Goal: Information Seeking & Learning: Learn about a topic

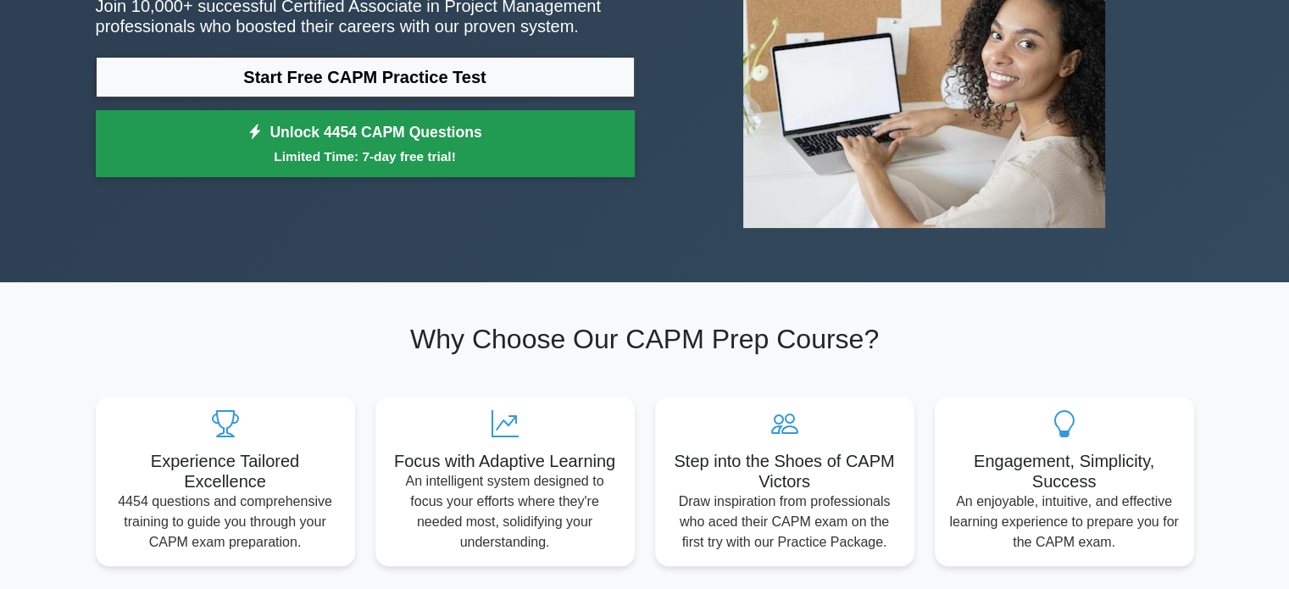
scroll to position [254, 0]
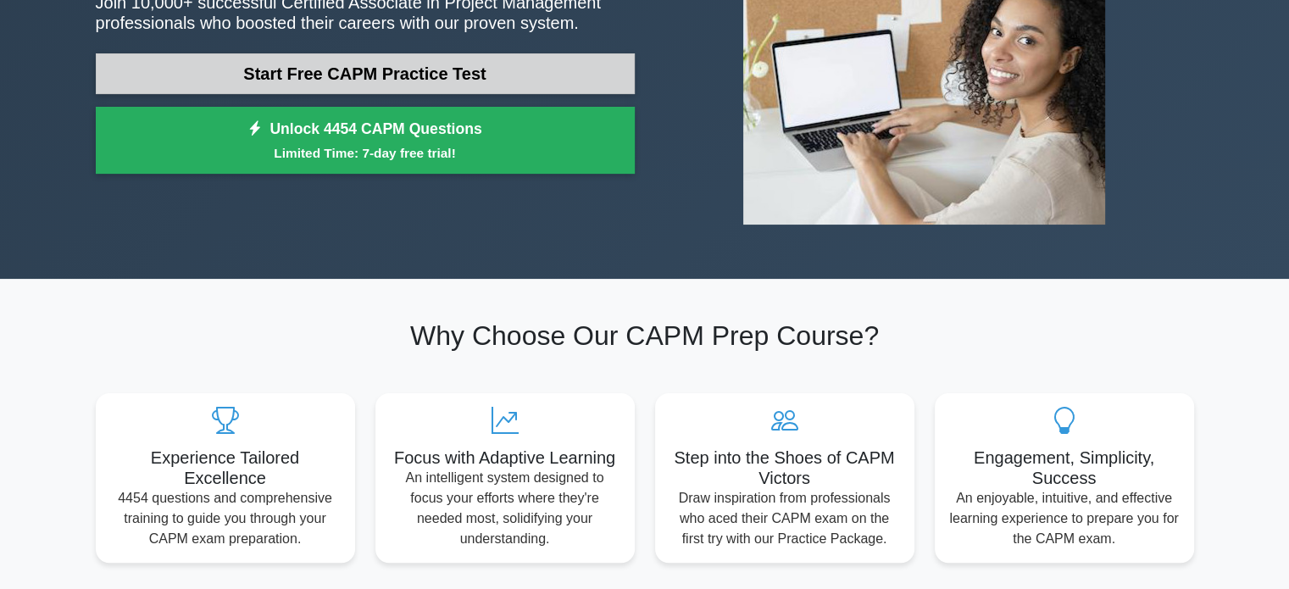
click at [457, 76] on link "Start Free CAPM Practice Test" at bounding box center [365, 73] width 539 height 41
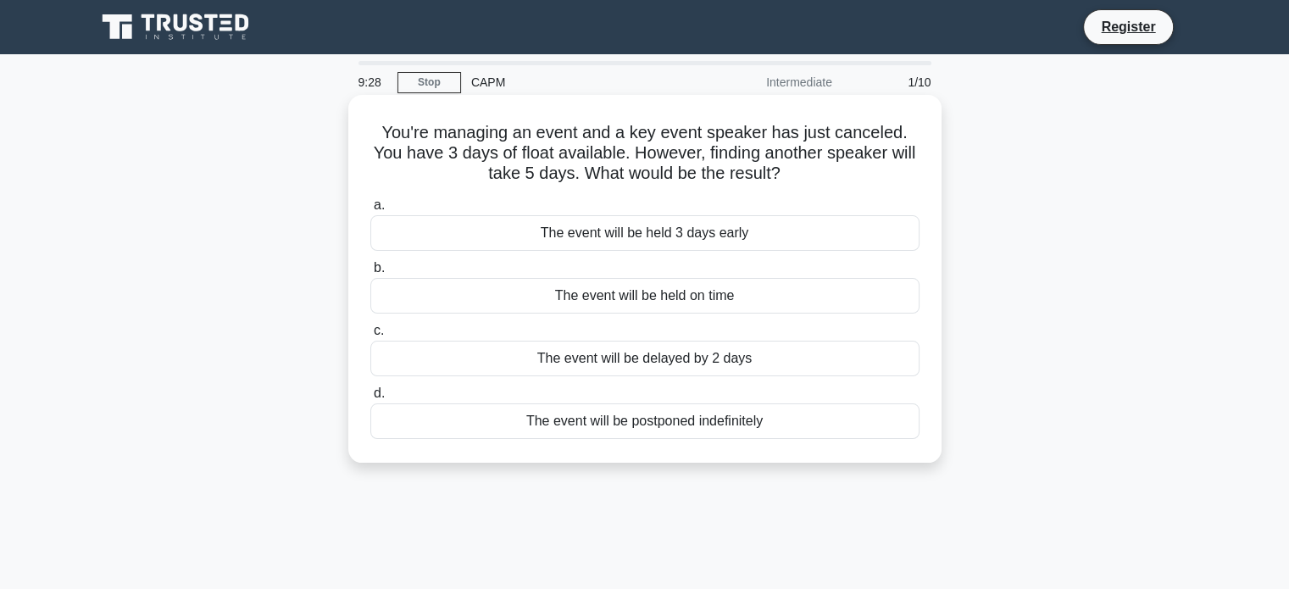
click at [658, 297] on div "The event will be held on time" at bounding box center [644, 296] width 549 height 36
click at [370, 274] on input "b. The event will be held on time" at bounding box center [370, 268] width 0 height 11
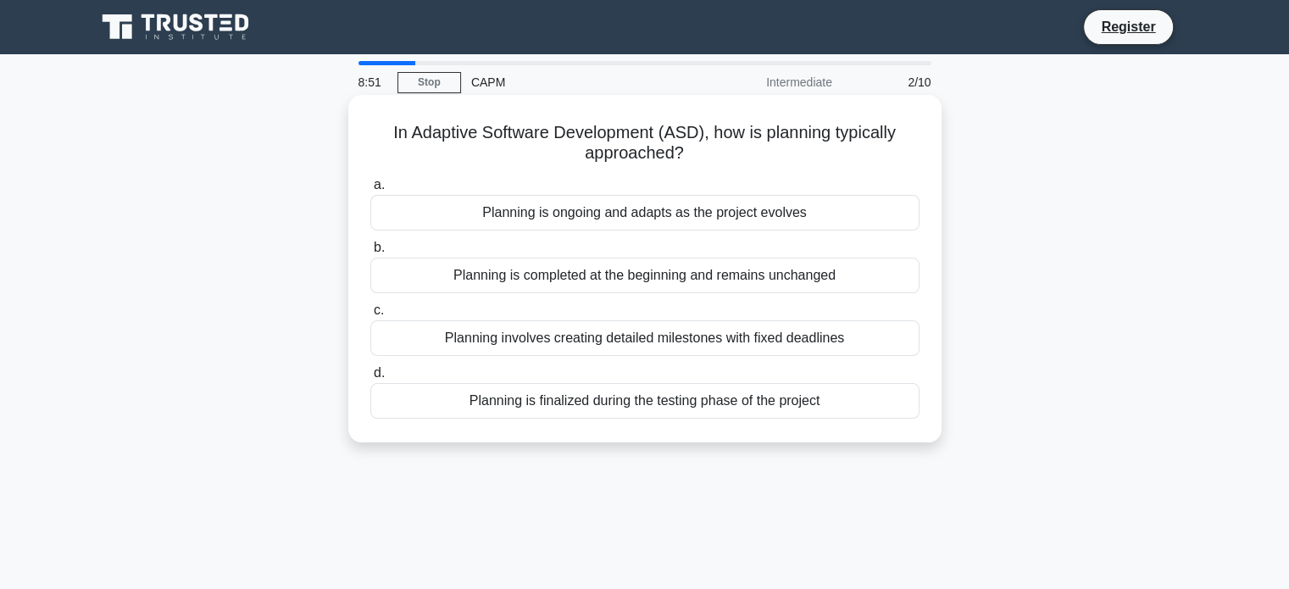
click at [726, 213] on div "Planning is ongoing and adapts as the project evolves" at bounding box center [644, 213] width 549 height 36
click at [370, 191] on input "a. Planning is ongoing and adapts as the project evolves" at bounding box center [370, 185] width 0 height 11
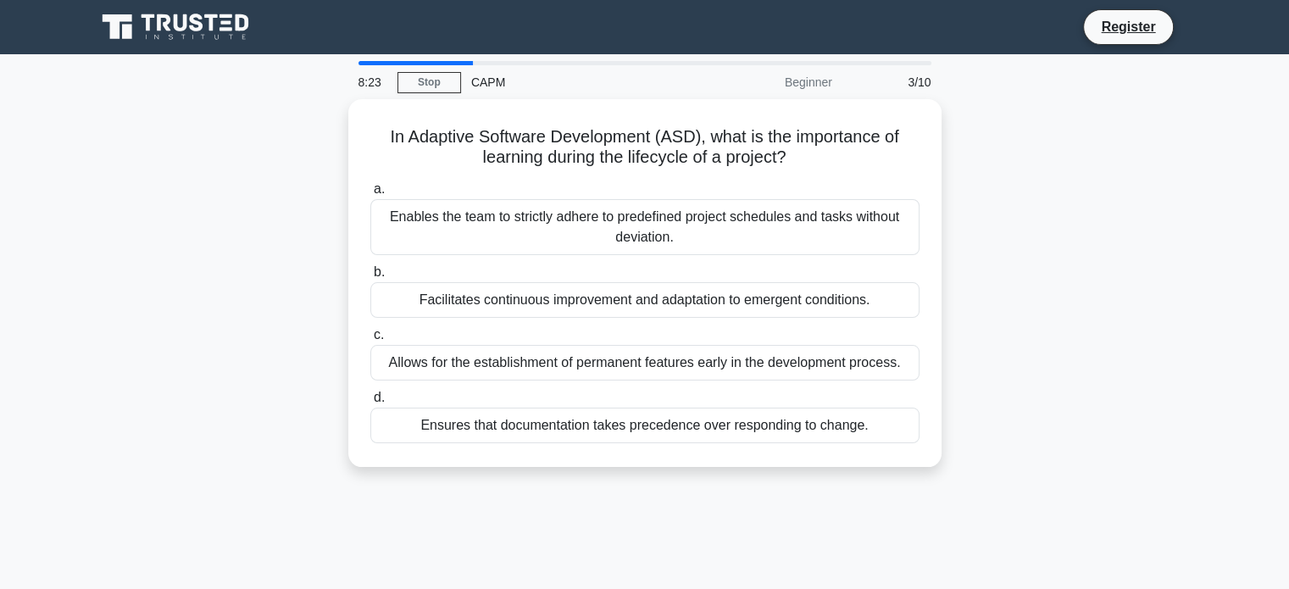
click at [263, 233] on div "In Adaptive Software Development (ASD), what is the importance of learning duri…" at bounding box center [645, 293] width 1118 height 388
click at [213, 199] on div "In Adaptive Software Development (ASD), what is the importance of learning duri…" at bounding box center [645, 293] width 1118 height 388
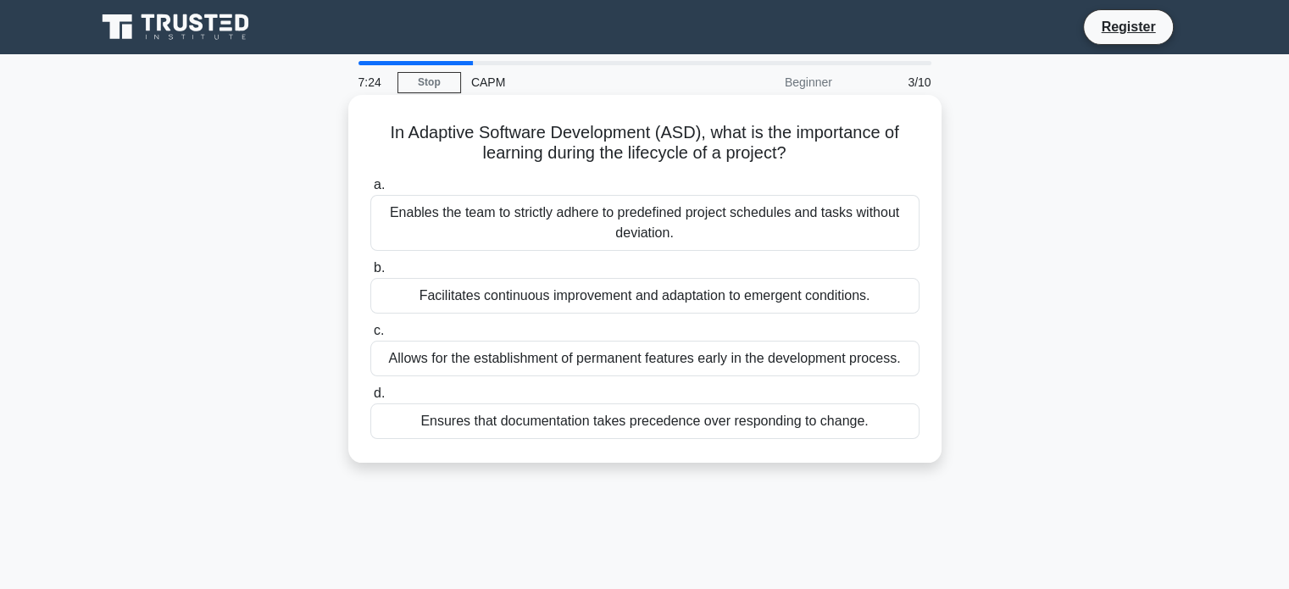
click at [701, 291] on div "Facilitates continuous improvement and adaptation to emergent conditions." at bounding box center [644, 296] width 549 height 36
click at [370, 274] on input "b. Facilitates continuous improvement and adaptation to emergent conditions." at bounding box center [370, 268] width 0 height 11
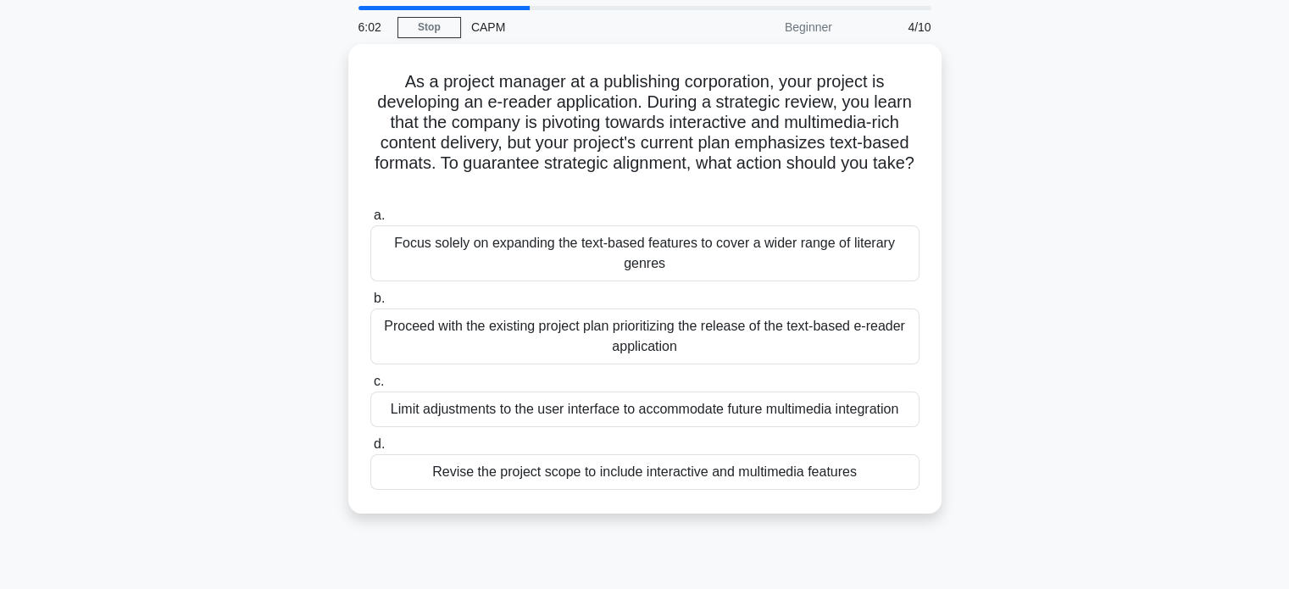
scroll to position [85, 0]
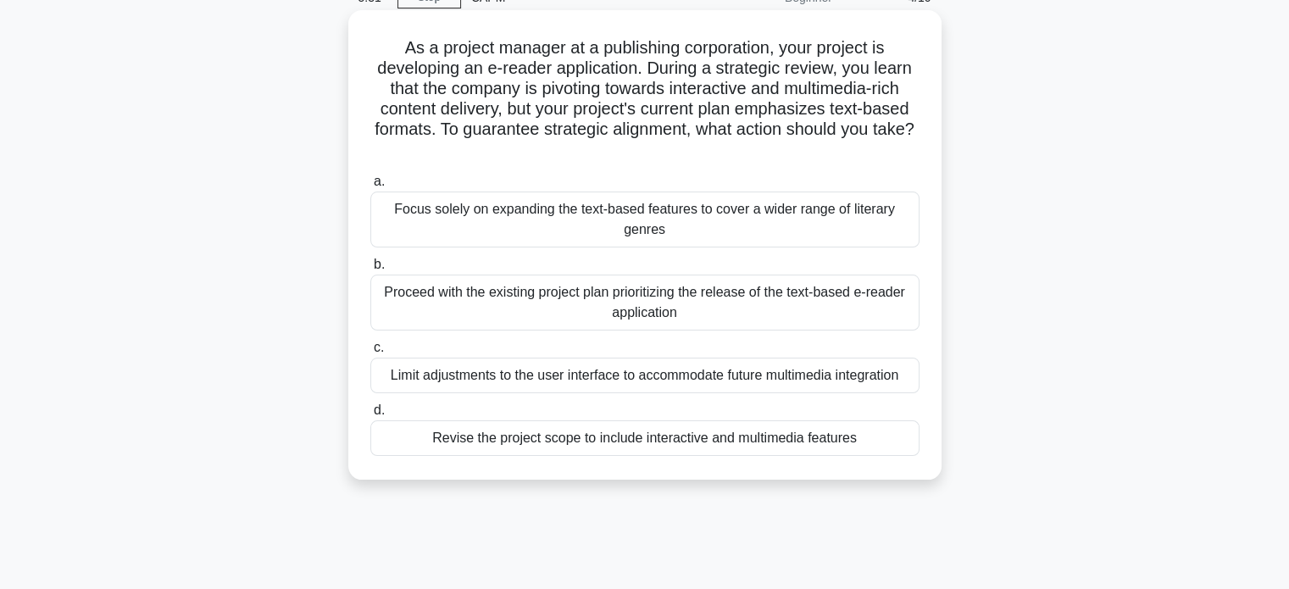
click at [771, 438] on div "Revise the project scope to include interactive and multimedia features" at bounding box center [644, 438] width 549 height 36
click at [370, 416] on input "d. Revise the project scope to include interactive and multimedia features" at bounding box center [370, 410] width 0 height 11
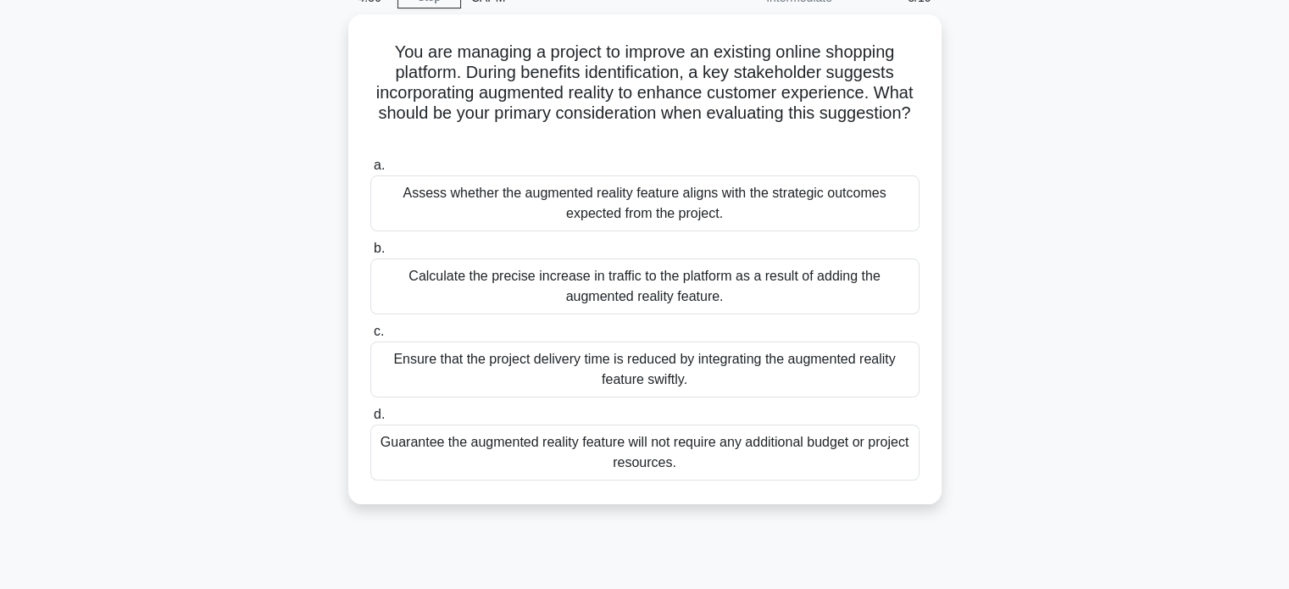
drag, startPoint x: 190, startPoint y: 209, endPoint x: 178, endPoint y: 114, distance: 96.5
click at [178, 114] on div "You are managing a project to improve an existing online shopping platform. Dur…" at bounding box center [645, 269] width 1118 height 510
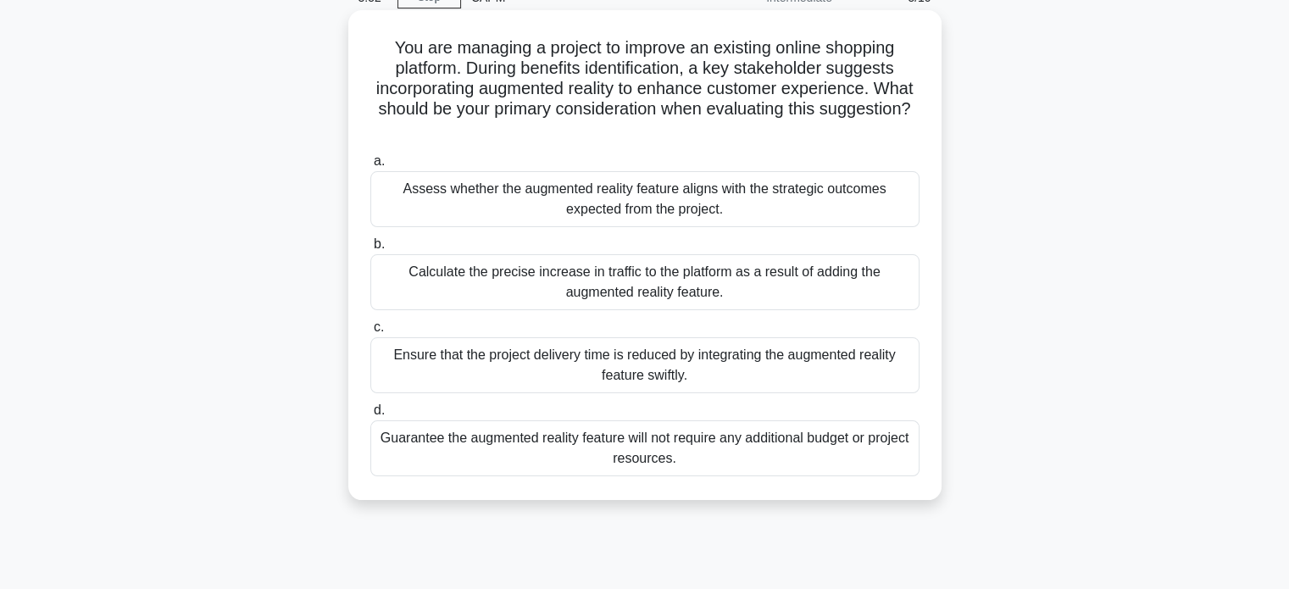
click at [654, 197] on div "Assess whether the augmented reality feature aligns with the strategic outcomes…" at bounding box center [644, 199] width 549 height 56
click at [370, 167] on input "a. Assess whether the augmented reality feature aligns with the strategic outco…" at bounding box center [370, 161] width 0 height 11
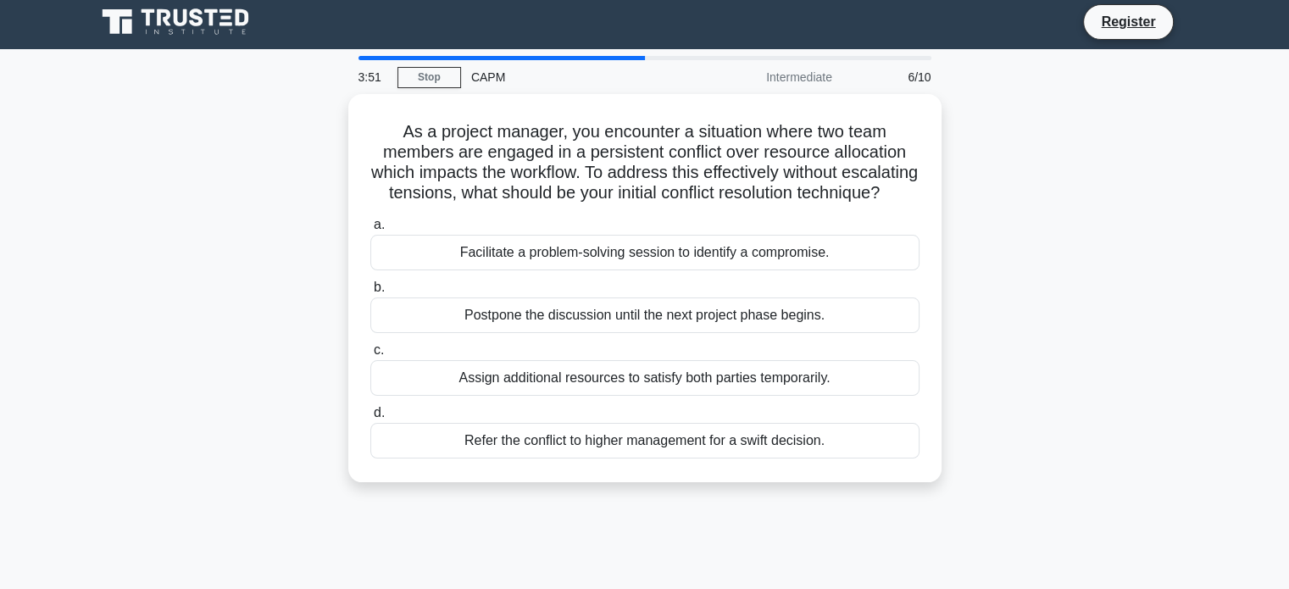
scroll to position [0, 0]
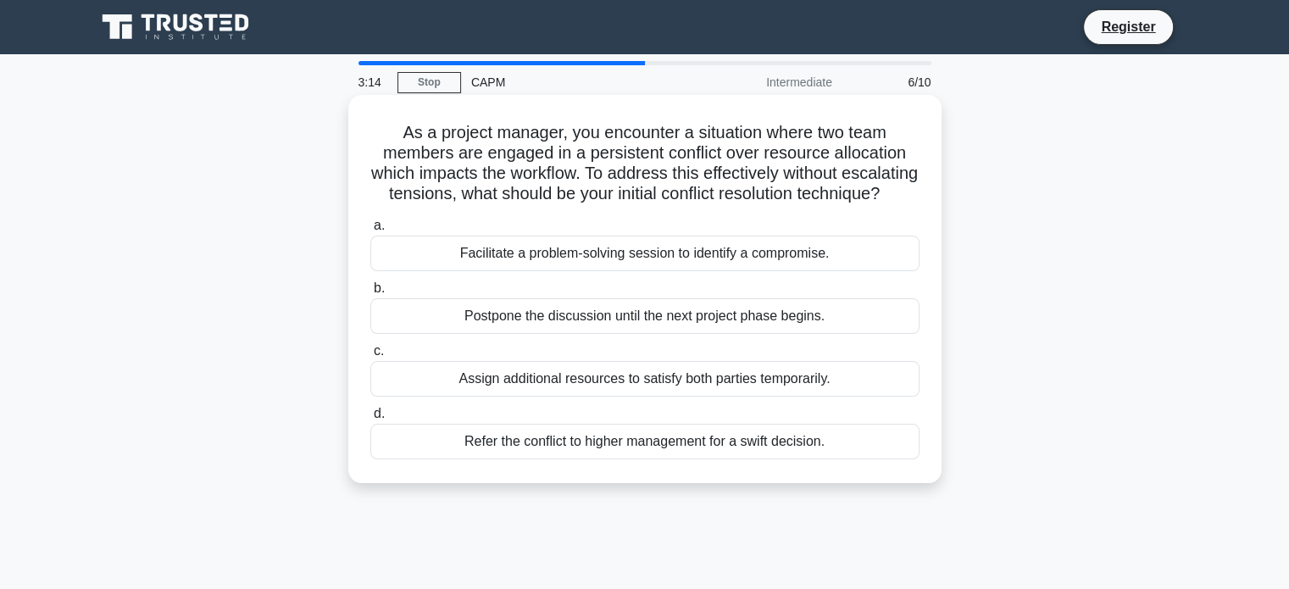
click at [778, 271] on div "Facilitate a problem-solving session to identify a compromise." at bounding box center [644, 254] width 549 height 36
click at [370, 231] on input "a. Facilitate a problem-solving session to identify a compromise." at bounding box center [370, 225] width 0 height 11
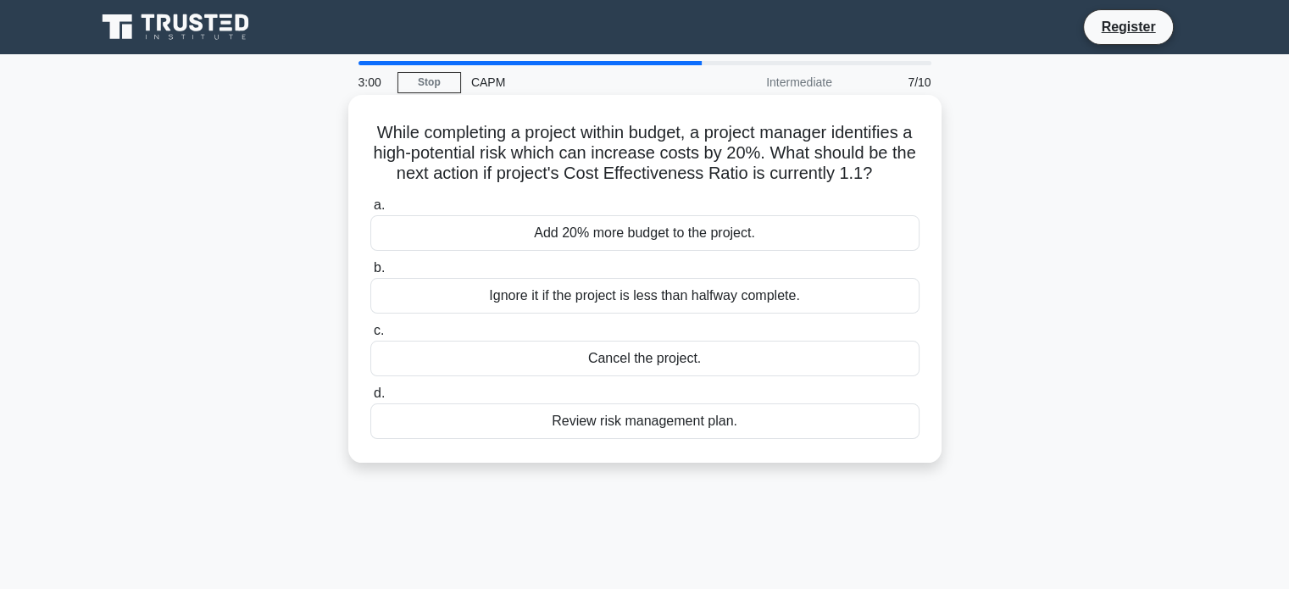
click at [682, 427] on div "Review risk management plan." at bounding box center [644, 421] width 549 height 36
click at [370, 399] on input "d. Review risk management plan." at bounding box center [370, 393] width 0 height 11
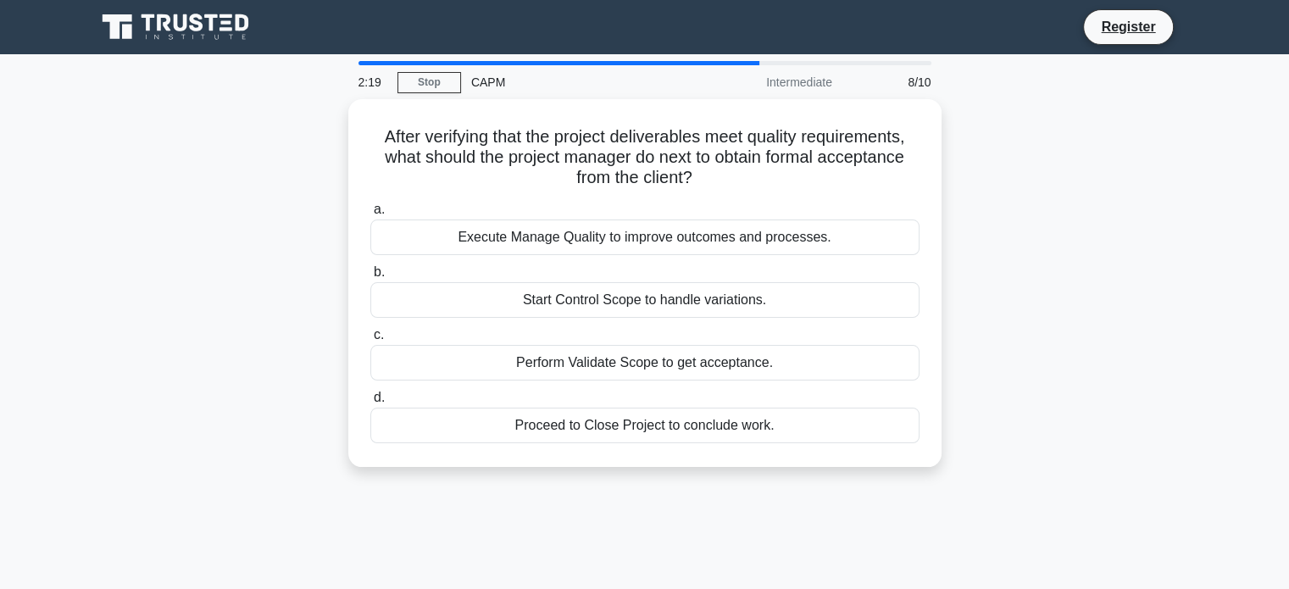
click at [286, 241] on div "After verifying that the project deliverables meet quality requirements, what s…" at bounding box center [645, 293] width 1118 height 388
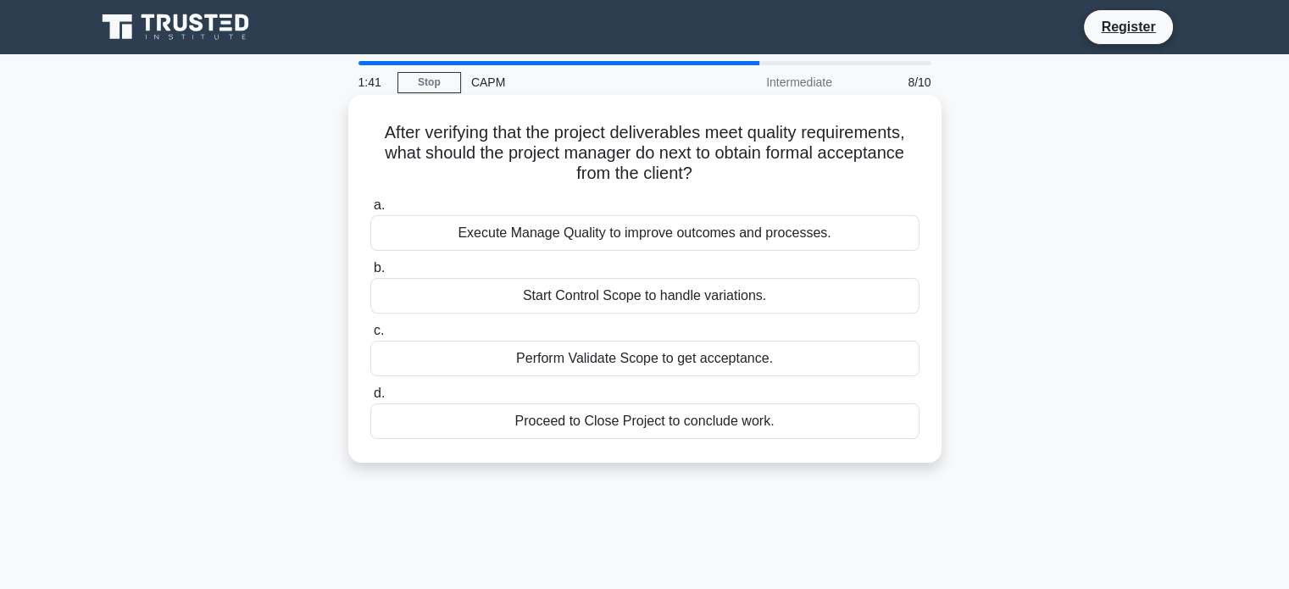
click at [678, 226] on div "Execute Manage Quality to improve outcomes and processes." at bounding box center [644, 233] width 549 height 36
click at [370, 211] on input "a. Execute Manage Quality to improve outcomes and processes." at bounding box center [370, 205] width 0 height 11
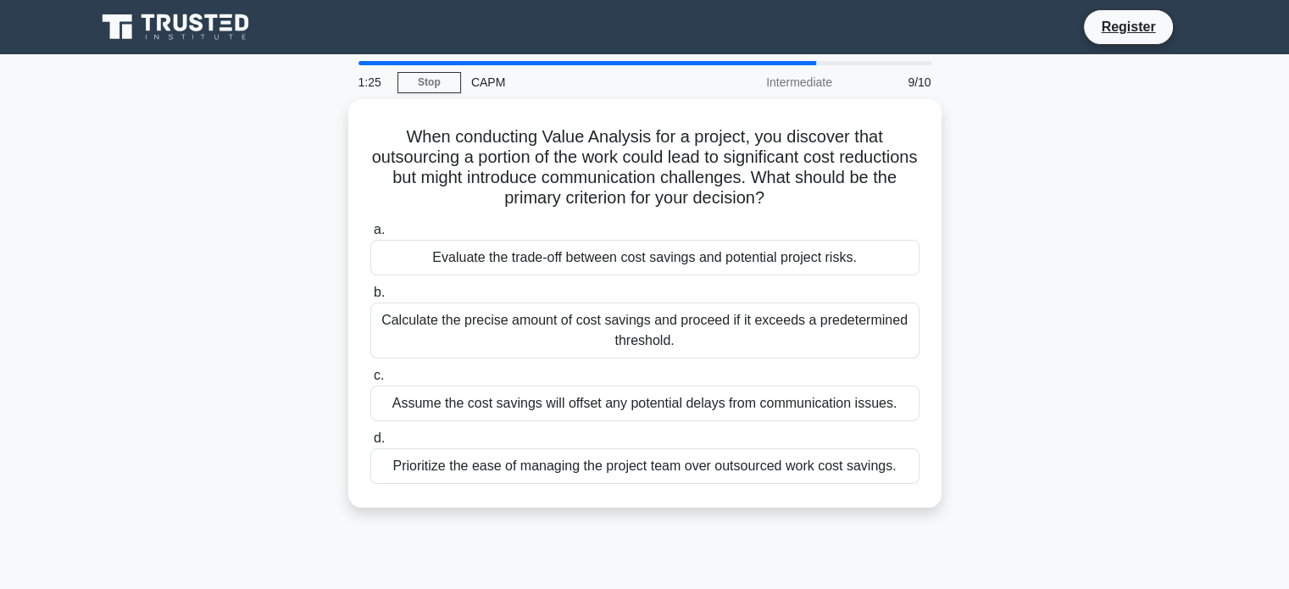
drag, startPoint x: 269, startPoint y: 230, endPoint x: 273, endPoint y: 182, distance: 47.6
click at [273, 182] on div "When conducting Value Analysis for a project, you discover that outsourcing a p…" at bounding box center [645, 313] width 1118 height 429
click at [241, 286] on div "When conducting Value Analysis for a project, you discover that outsourcing a p…" at bounding box center [645, 313] width 1118 height 429
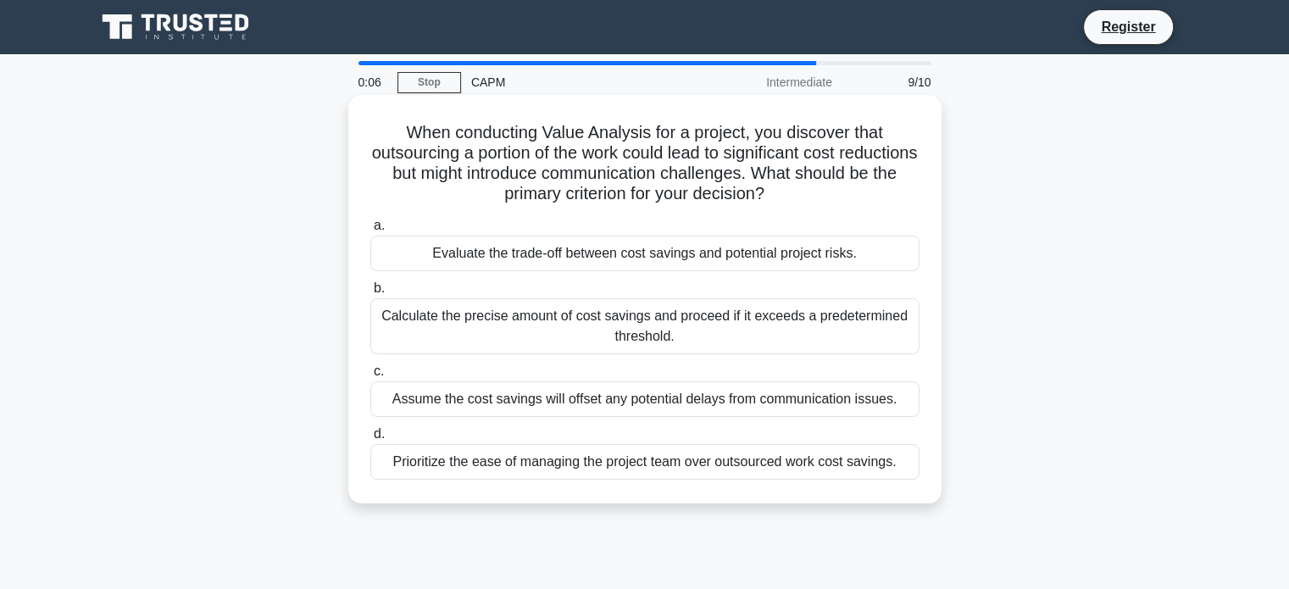
click at [740, 342] on div "Calculate the precise amount of cost savings and proceed if it exceeds a predet…" at bounding box center [644, 326] width 549 height 56
click at [370, 294] on input "b. Calculate the precise amount of cost savings and proceed if it exceeds a pre…" at bounding box center [370, 288] width 0 height 11
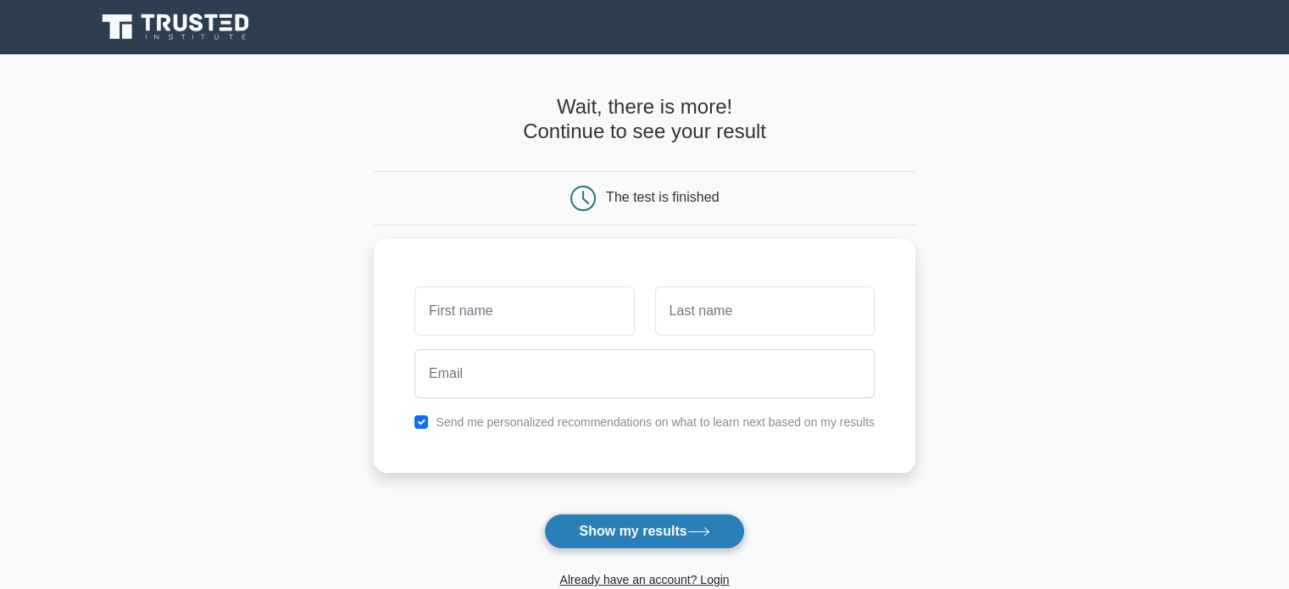
click at [692, 532] on icon at bounding box center [698, 531] width 23 height 9
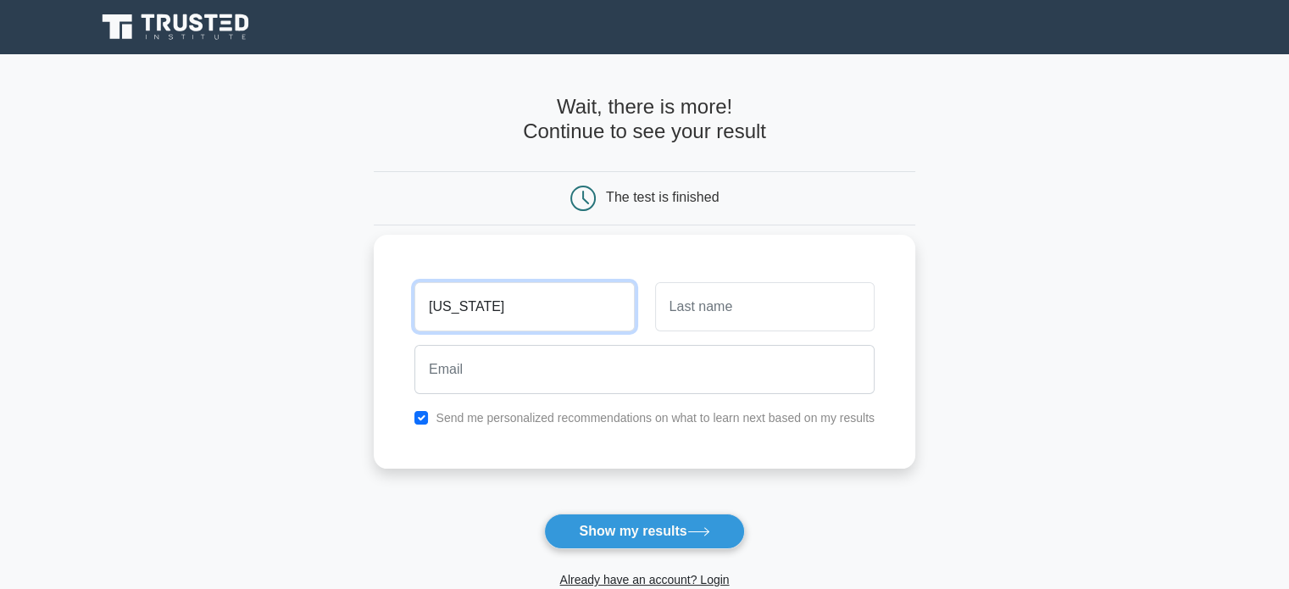
type input "GEORGIA"
type input "MAGCON"
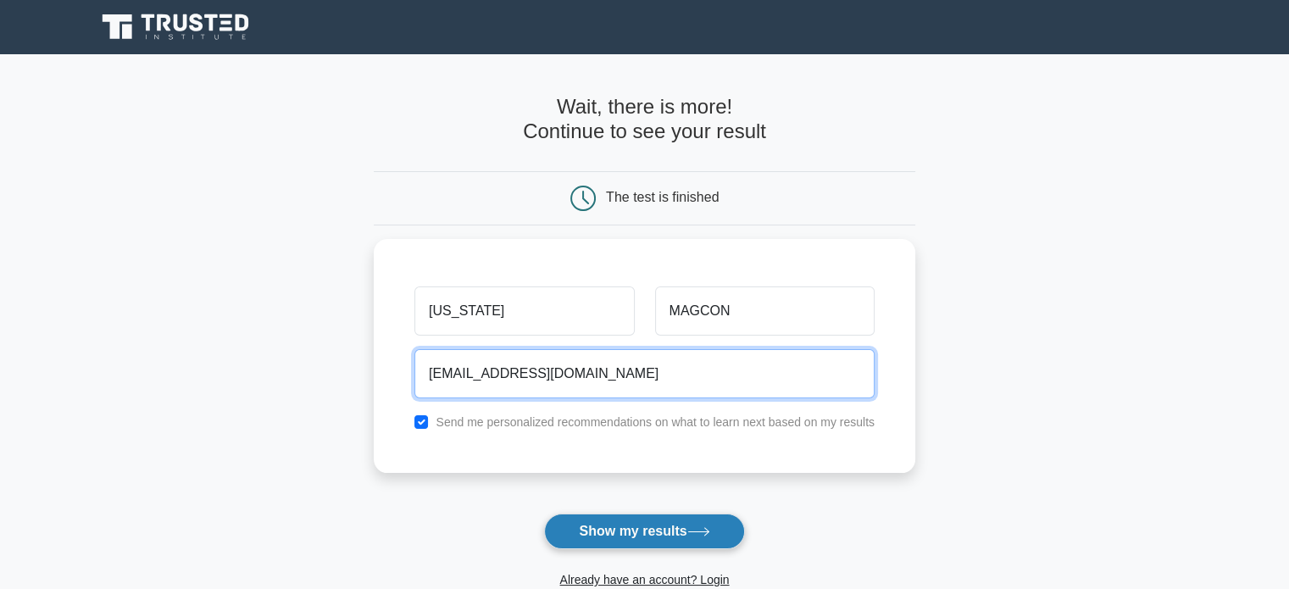
type input "magcongeorgia@gmail.com"
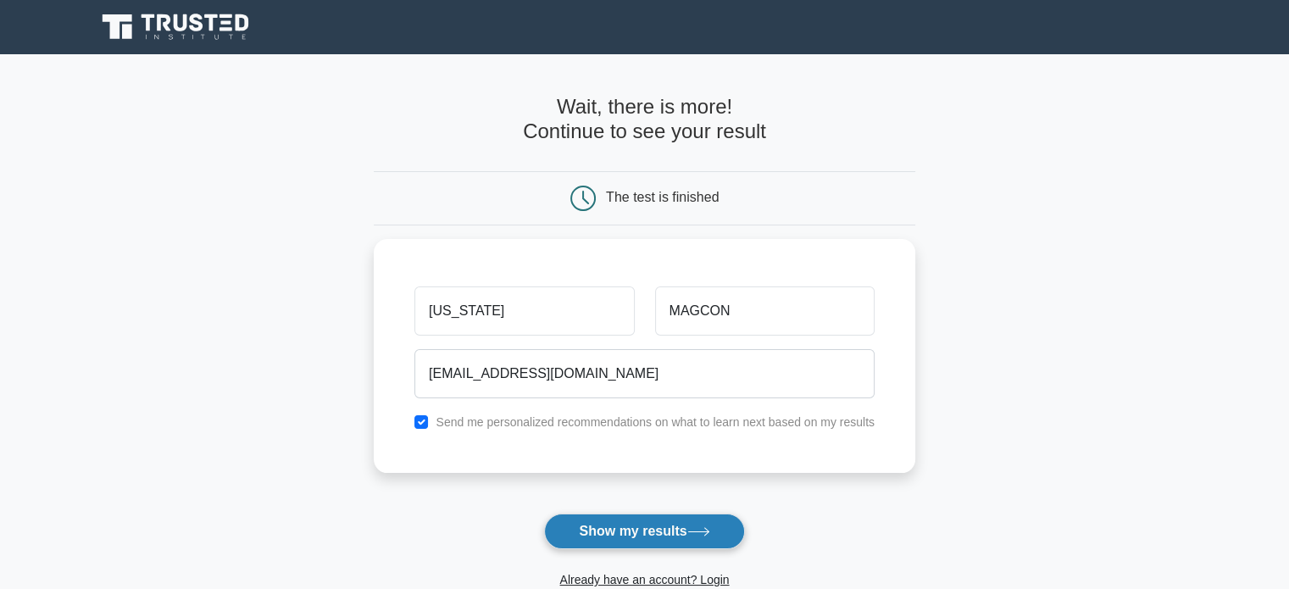
click at [679, 530] on button "Show my results" at bounding box center [644, 531] width 200 height 36
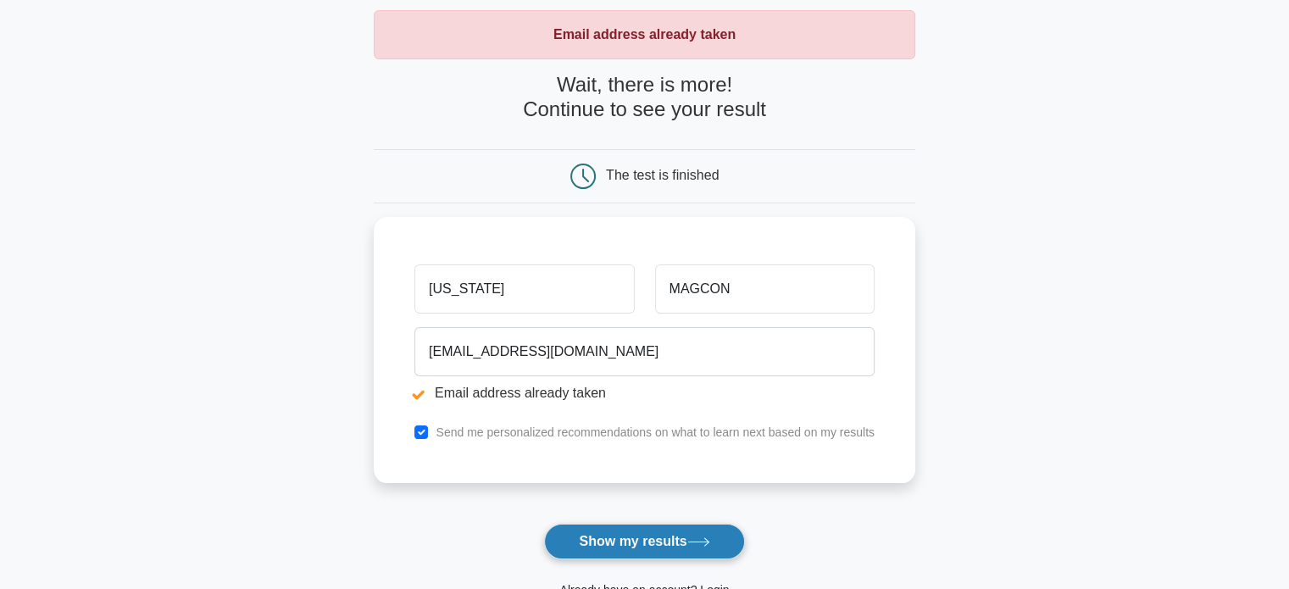
scroll to position [254, 0]
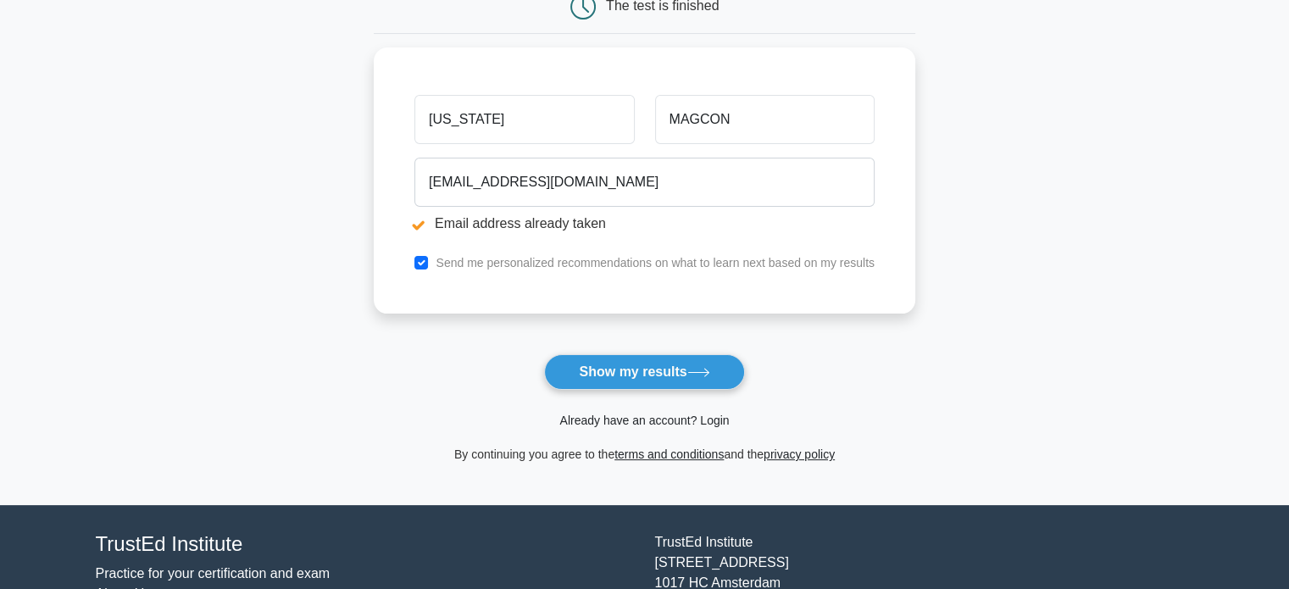
click at [665, 426] on link "Already have an account? Login" at bounding box center [643, 420] width 169 height 14
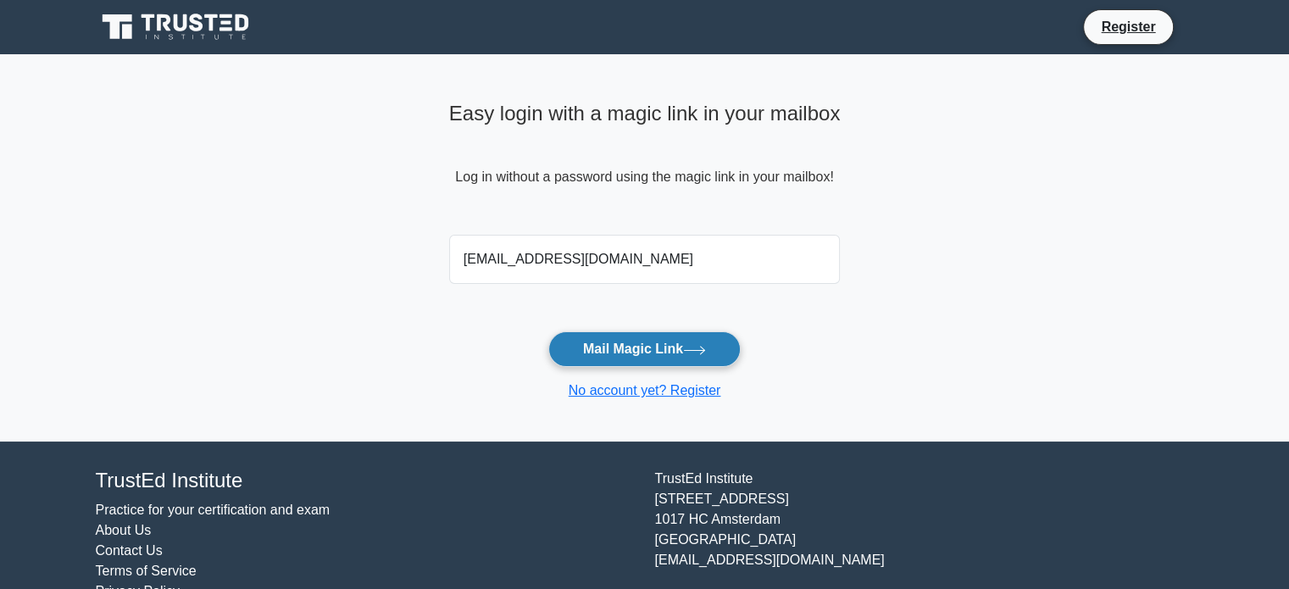
type input "[EMAIL_ADDRESS][DOMAIN_NAME]"
click at [704, 348] on icon at bounding box center [694, 350] width 23 height 9
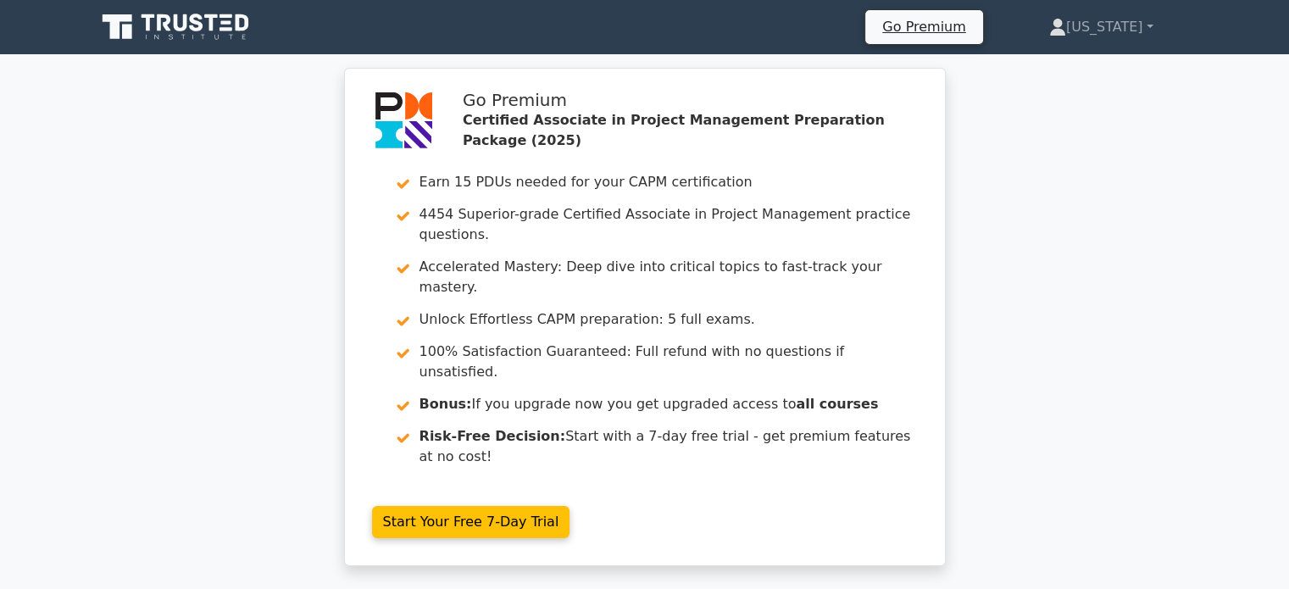
click at [160, 360] on div "Go Premium Certified Associate in Project Management Preparation Package (2025)…" at bounding box center [644, 327] width 1289 height 518
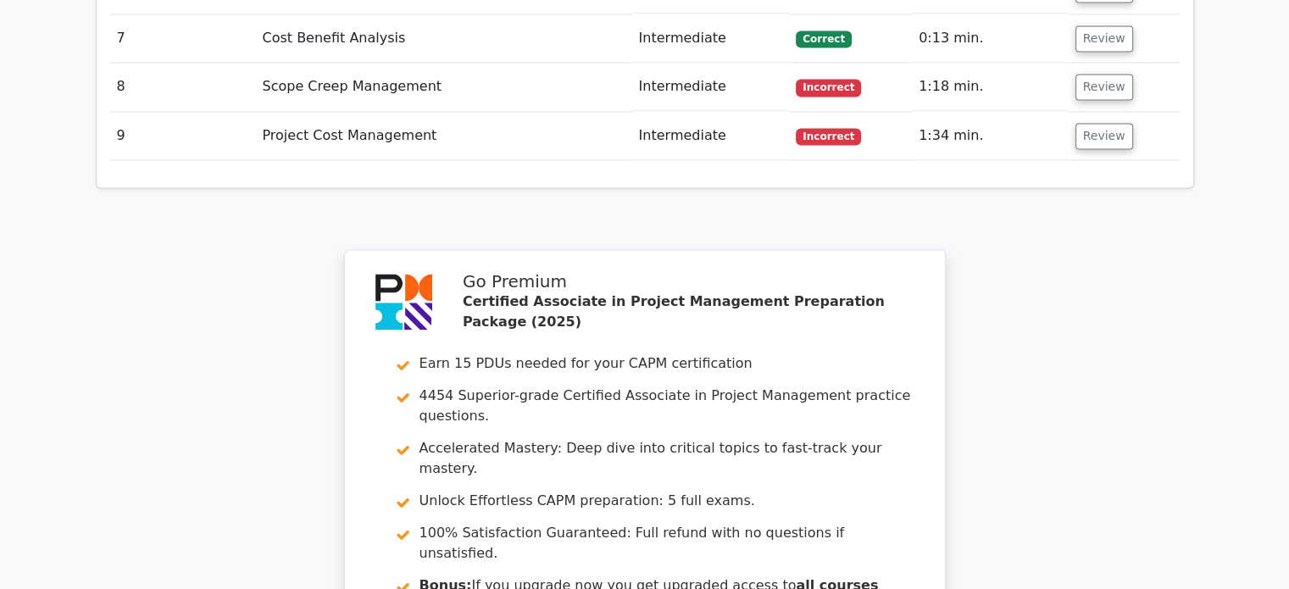
scroll to position [2842, 0]
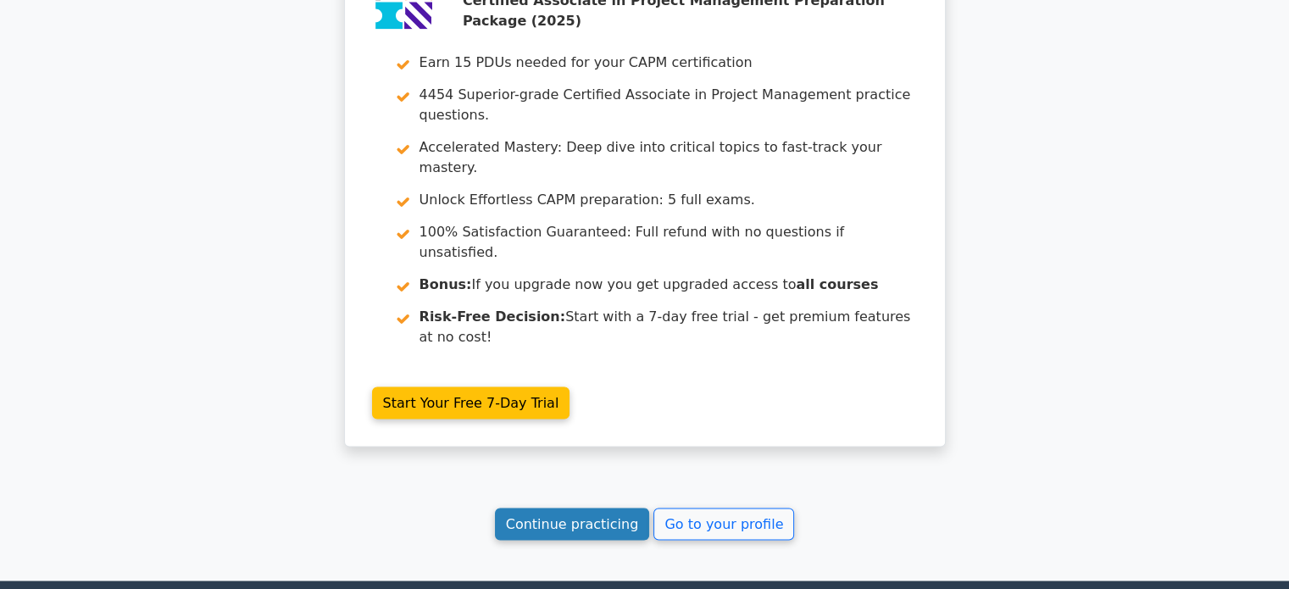
click at [567, 507] on link "Continue practicing" at bounding box center [572, 523] width 155 height 32
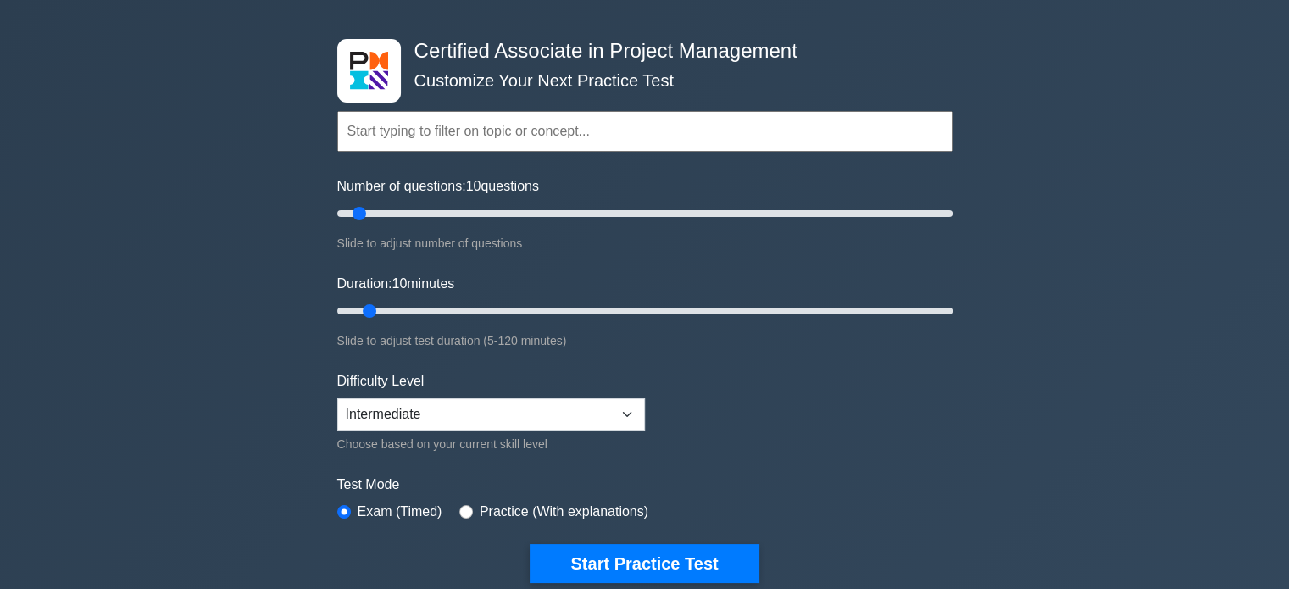
scroll to position [85, 0]
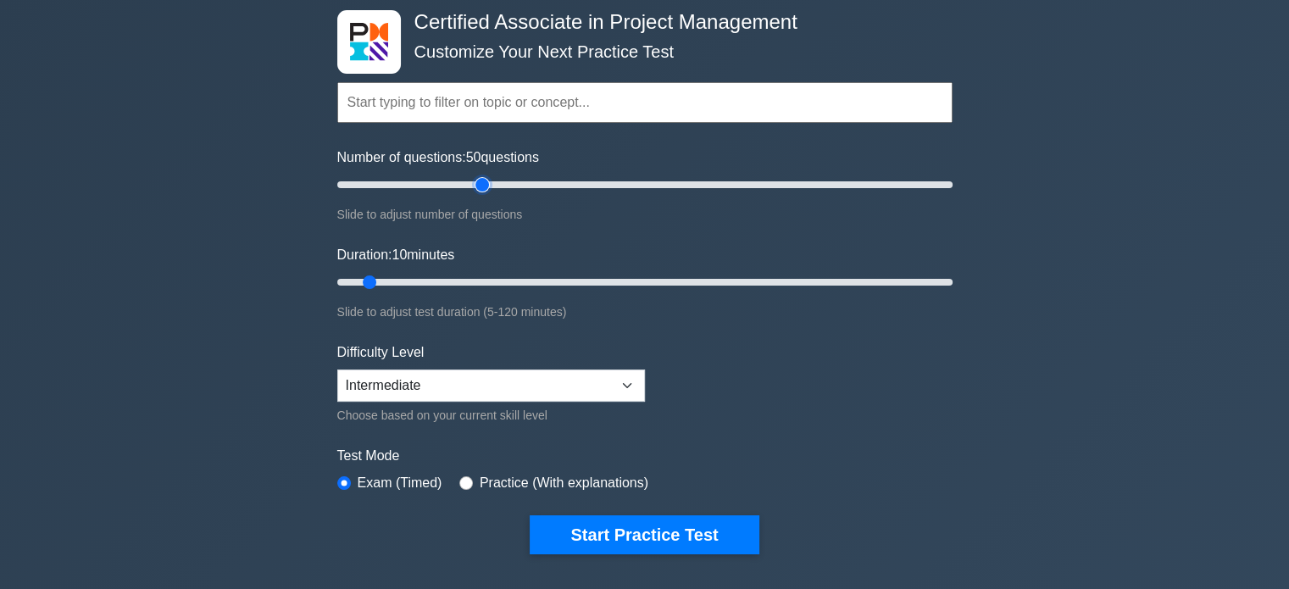
drag, startPoint x: 358, startPoint y: 184, endPoint x: 475, endPoint y: 186, distance: 117.8
type input "50"
click at [475, 186] on input "Number of questions: 50 questions" at bounding box center [644, 185] width 615 height 20
drag, startPoint x: 368, startPoint y: 280, endPoint x: 790, endPoint y: 276, distance: 421.9
type input "90"
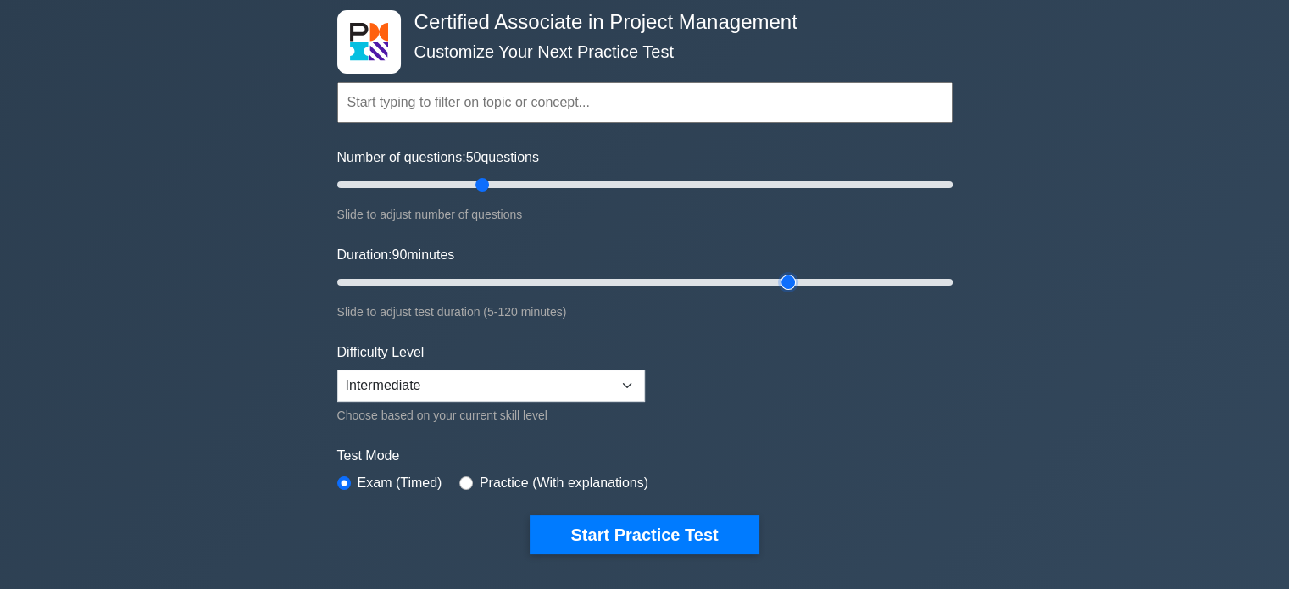
click at [790, 276] on input "Duration: 90 minutes" at bounding box center [644, 282] width 615 height 20
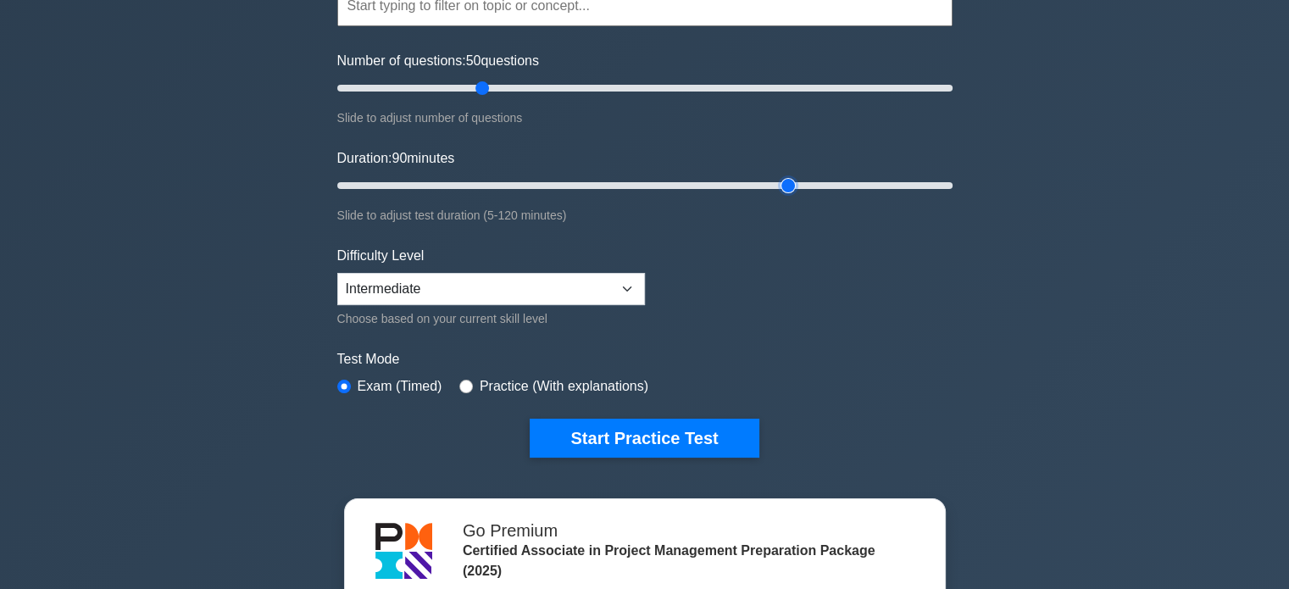
scroll to position [254, 0]
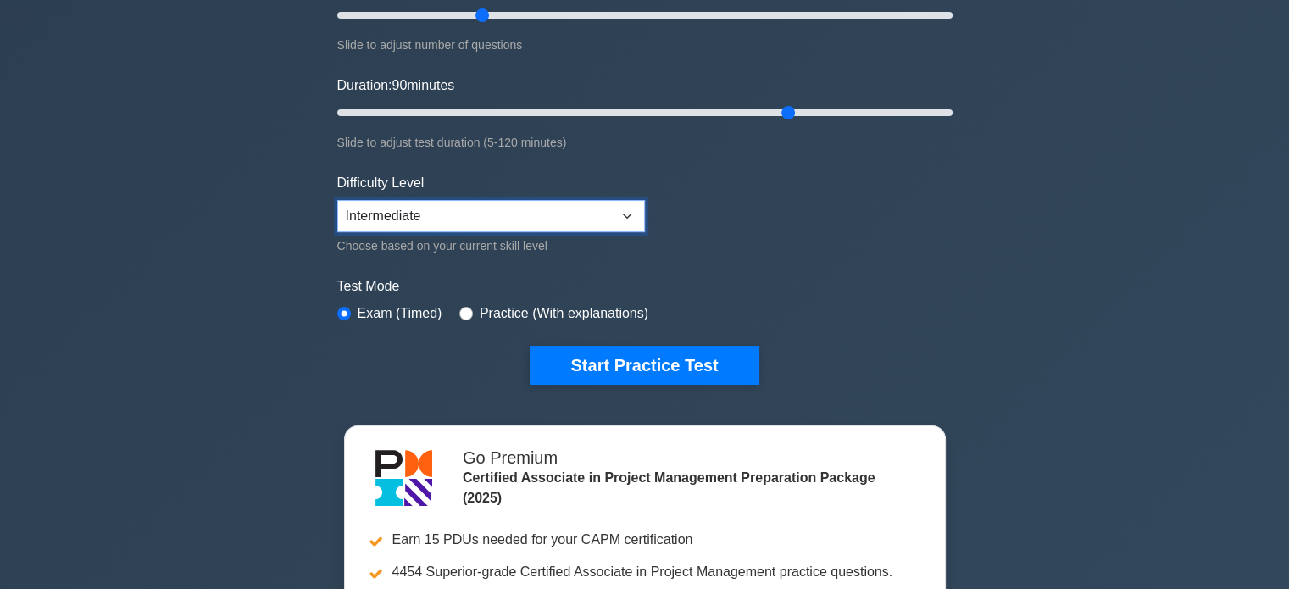
click at [634, 220] on select "Beginner Intermediate Expert" at bounding box center [491, 216] width 308 height 32
click at [634, 219] on select "Beginner Intermediate Expert" at bounding box center [491, 216] width 308 height 32
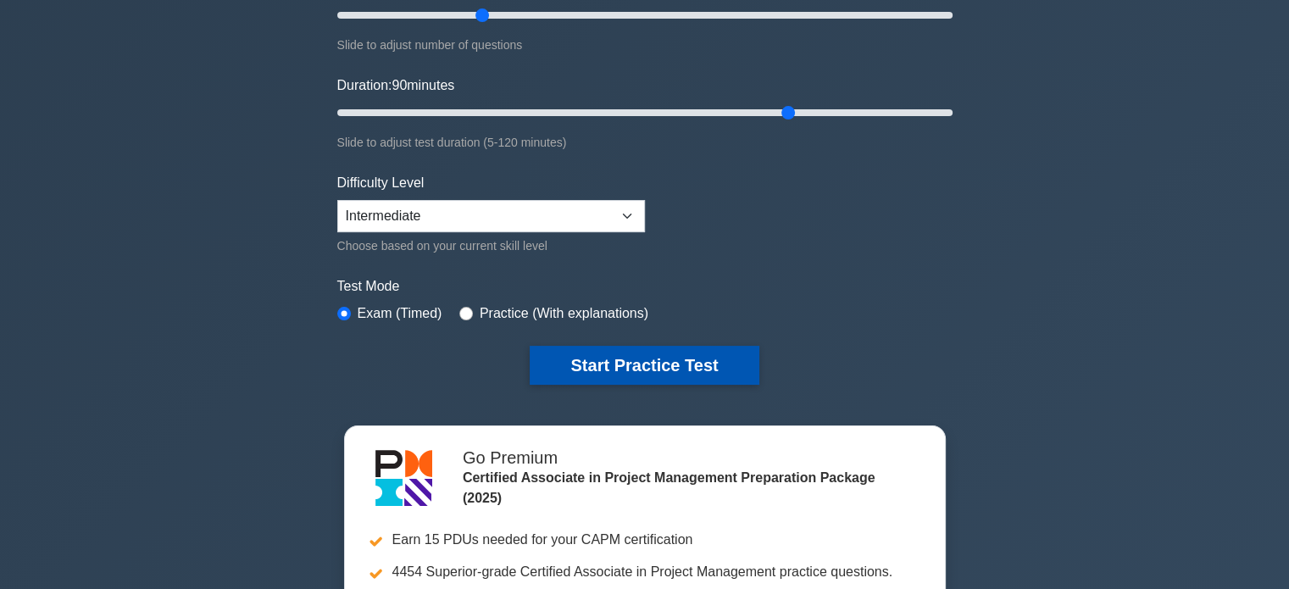
click at [699, 360] on button "Start Practice Test" at bounding box center [644, 365] width 229 height 39
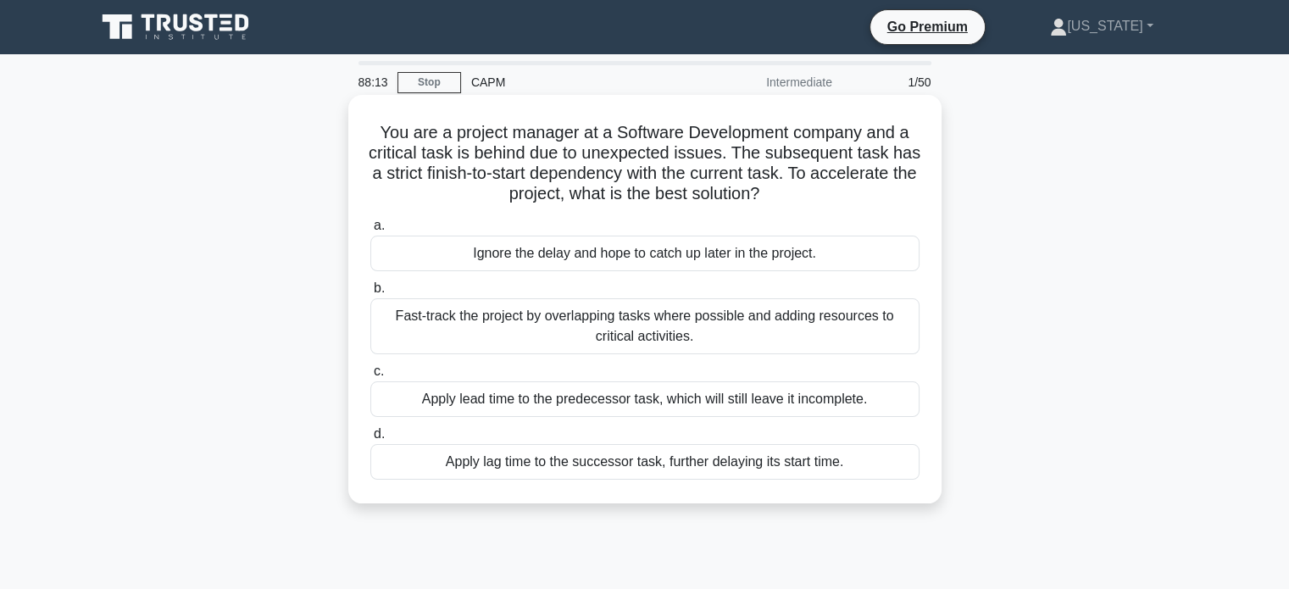
click at [640, 331] on div "Fast-track the project by overlapping tasks where possible and adding resources…" at bounding box center [644, 326] width 549 height 56
click at [370, 294] on input "b. Fast-track the project by overlapping tasks where possible and adding resour…" at bounding box center [370, 288] width 0 height 11
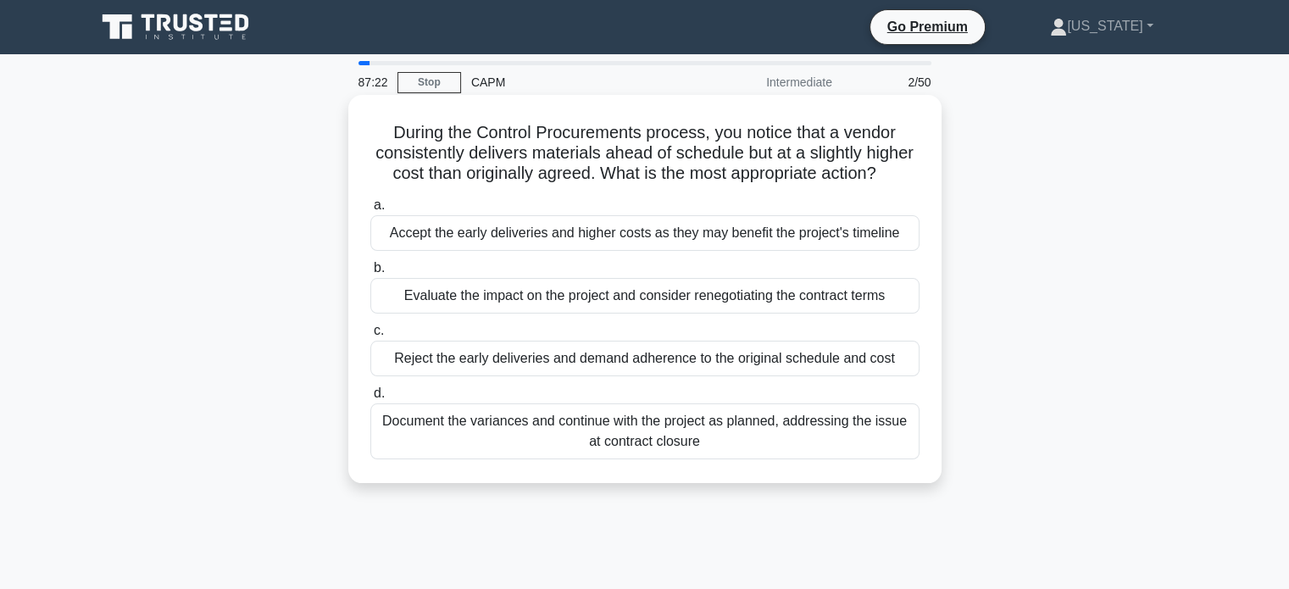
click at [620, 287] on div "Evaluate the impact on the project and consider renegotiating the contract terms" at bounding box center [644, 296] width 549 height 36
click at [370, 274] on input "b. Evaluate the impact on the project and consider renegotiating the contract t…" at bounding box center [370, 268] width 0 height 11
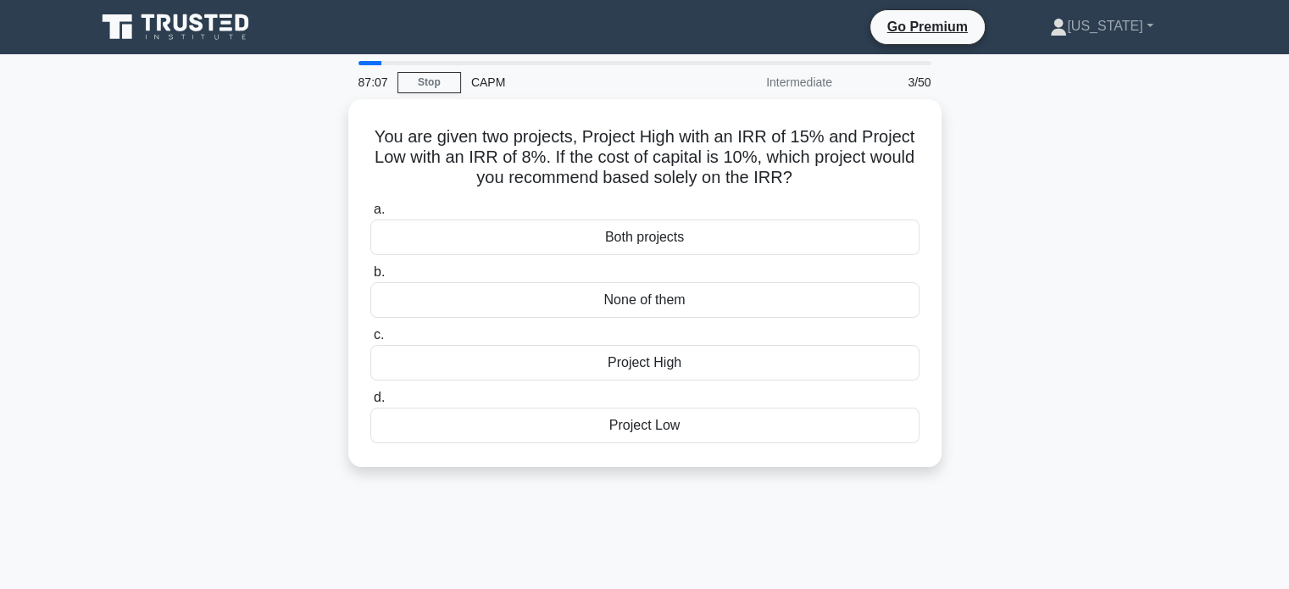
click at [197, 226] on div "You are given two projects, Project High with an IRR of 15% and Project Low wit…" at bounding box center [645, 293] width 1118 height 388
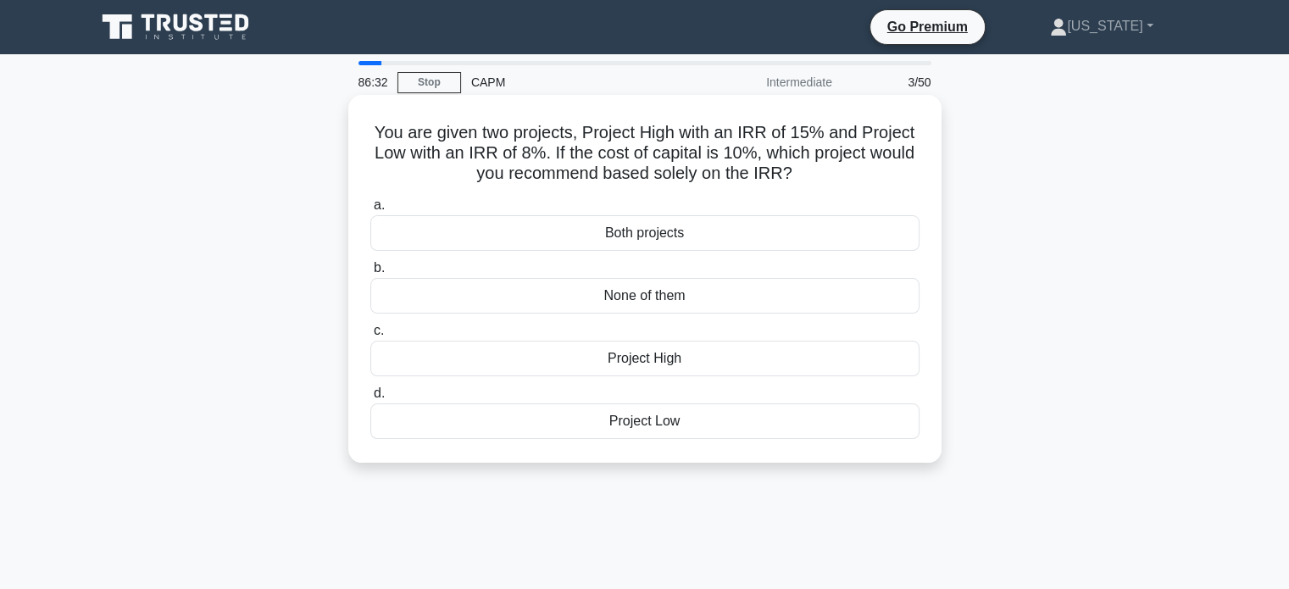
click at [661, 419] on div "Project Low" at bounding box center [644, 421] width 549 height 36
click at [370, 399] on input "d. Project Low" at bounding box center [370, 393] width 0 height 11
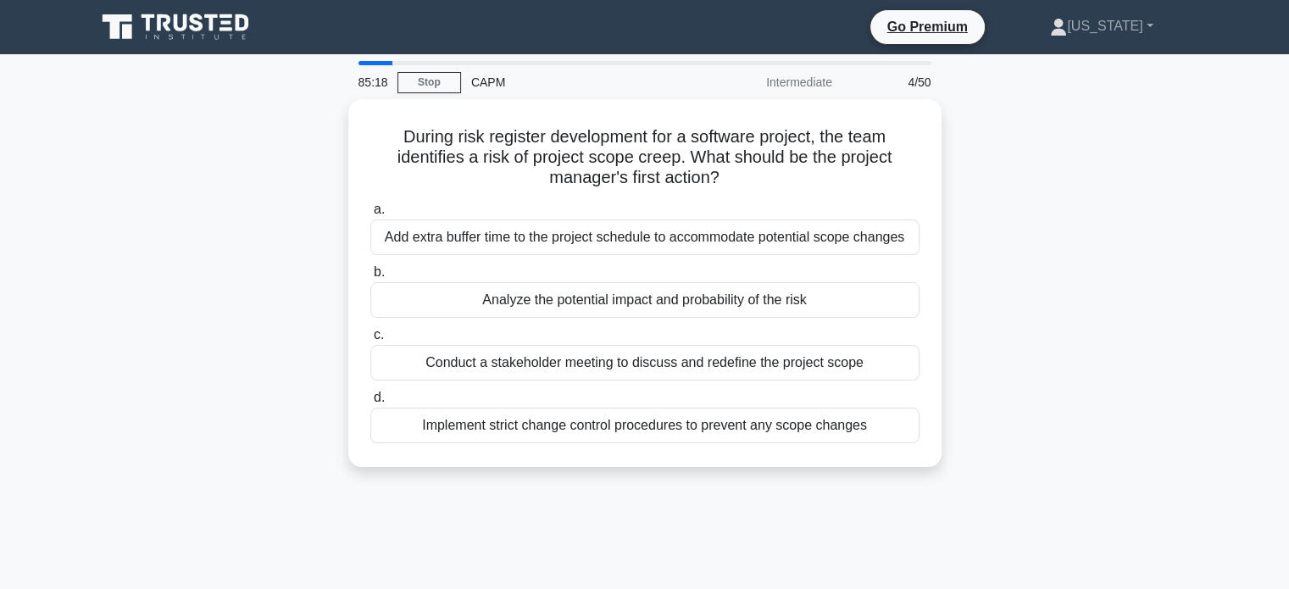
click at [1286, 222] on main "85:18 Stop CAPM Intermediate 4/50 During risk register development for a softwa…" at bounding box center [644, 484] width 1289 height 861
click at [417, 90] on link "Stop" at bounding box center [429, 82] width 64 height 21
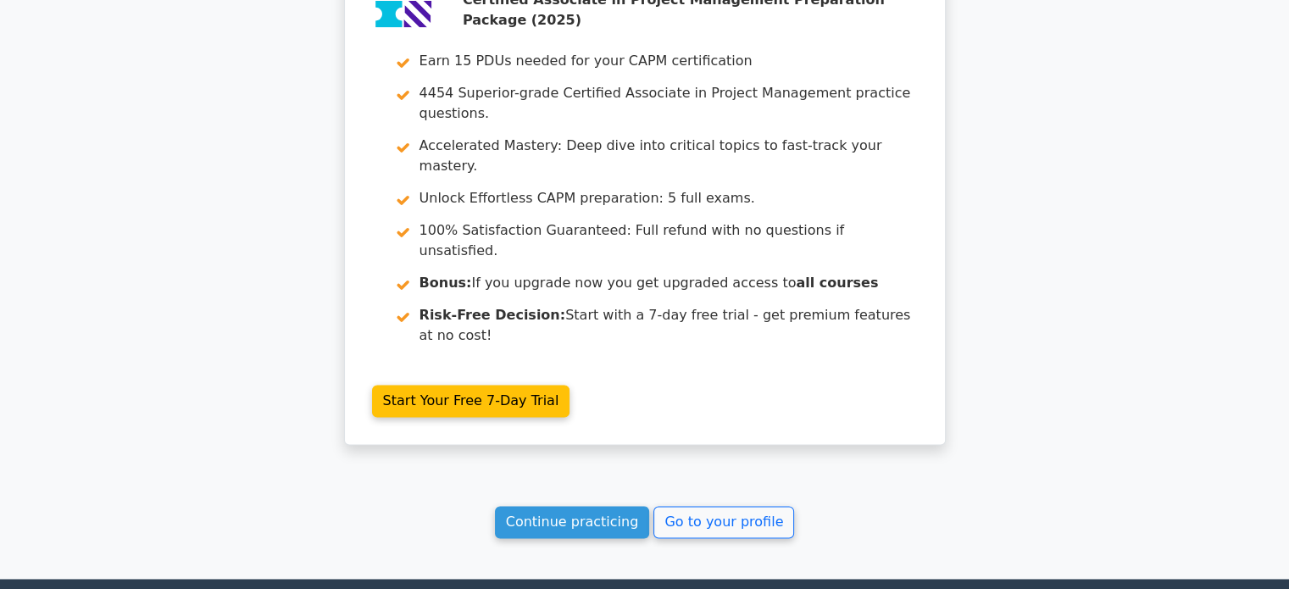
scroll to position [2441, 0]
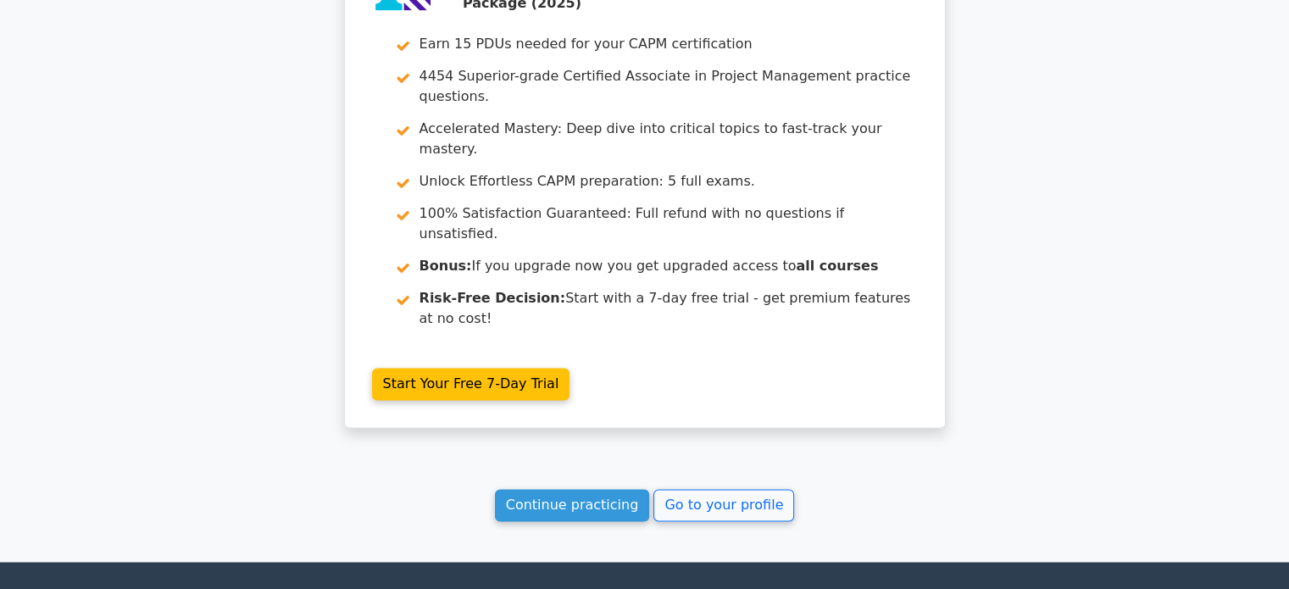
click at [557, 489] on link "Continue practicing" at bounding box center [572, 505] width 155 height 32
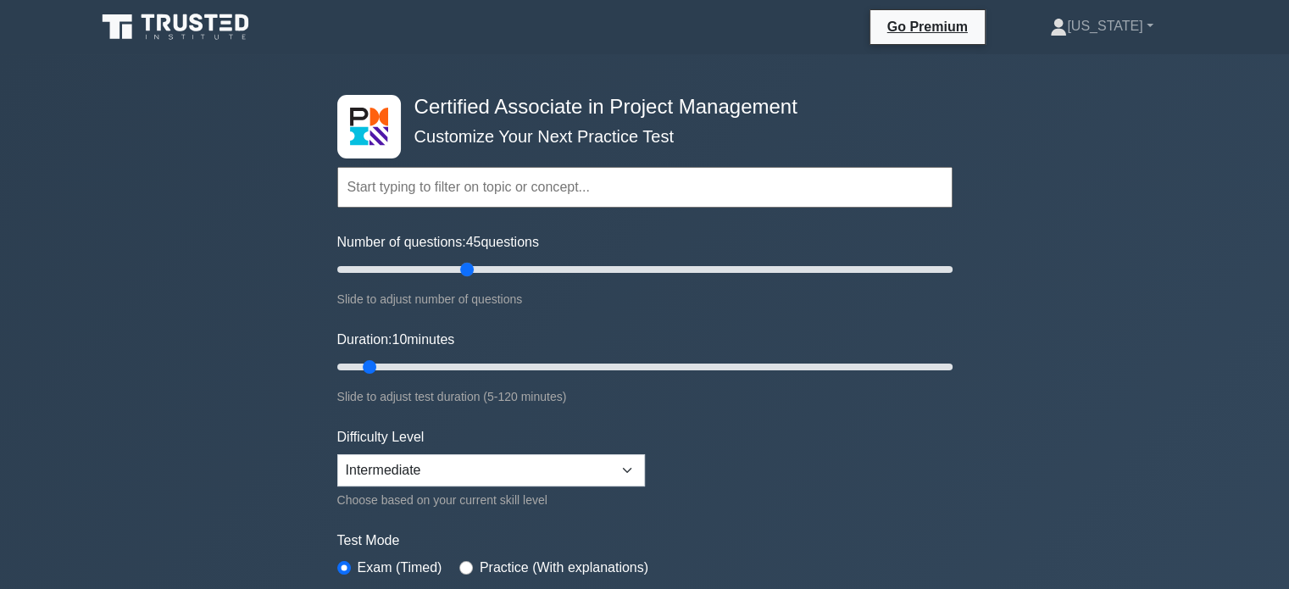
drag, startPoint x: 361, startPoint y: 270, endPoint x: 471, endPoint y: 278, distance: 110.4
click at [471, 278] on input "Number of questions: 45 questions" at bounding box center [644, 269] width 615 height 20
drag, startPoint x: 468, startPoint y: 273, endPoint x: 481, endPoint y: 271, distance: 13.7
type input "50"
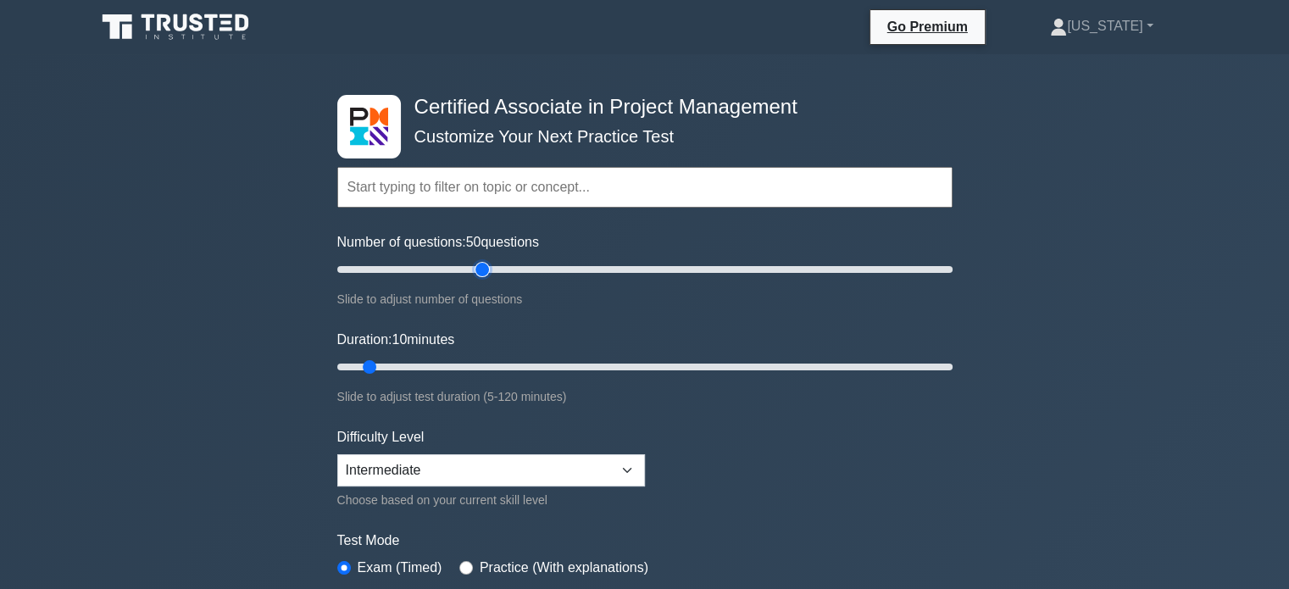
click at [481, 271] on input "Number of questions: 50 questions" at bounding box center [644, 269] width 615 height 20
drag, startPoint x: 373, startPoint y: 362, endPoint x: 1012, endPoint y: 363, distance: 639.6
type input "120"
click at [952, 363] on input "Duration: 120 minutes" at bounding box center [644, 367] width 615 height 20
